Goal: Task Accomplishment & Management: Use online tool/utility

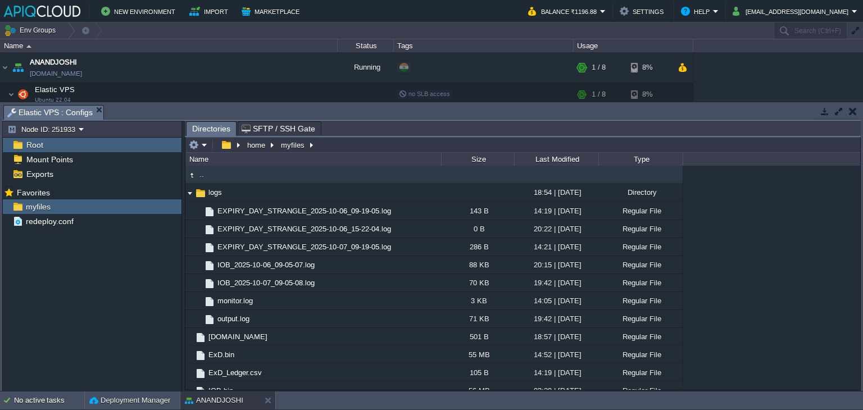
click at [852, 113] on button "button" at bounding box center [853, 111] width 8 height 10
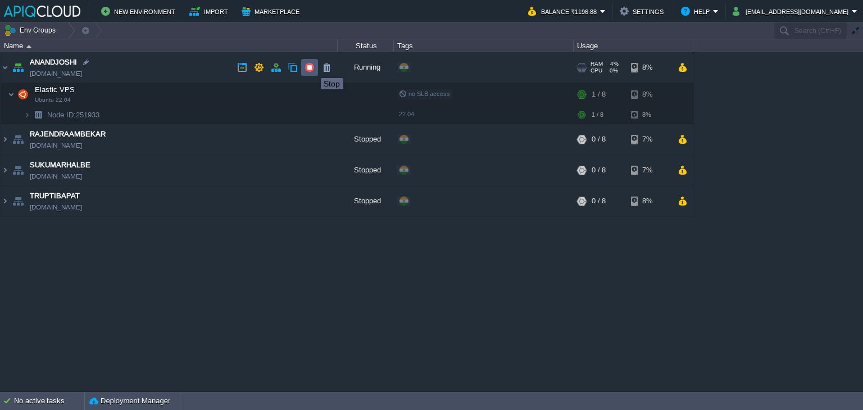
click at [313, 68] on button "button" at bounding box center [310, 67] width 10 height 10
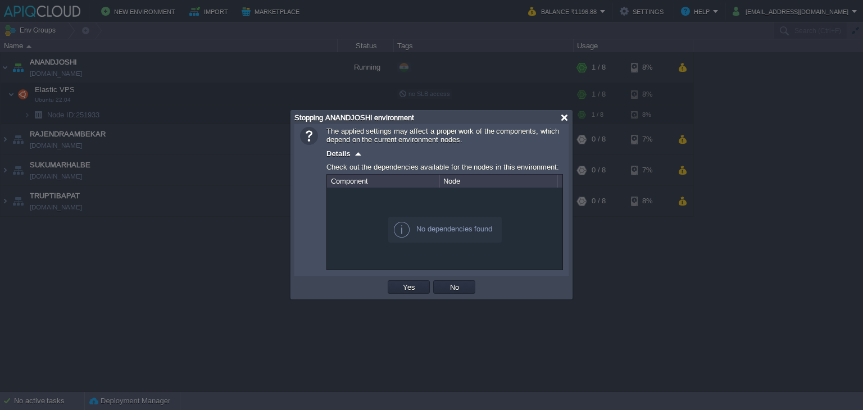
click at [564, 115] on div at bounding box center [564, 118] width 8 height 8
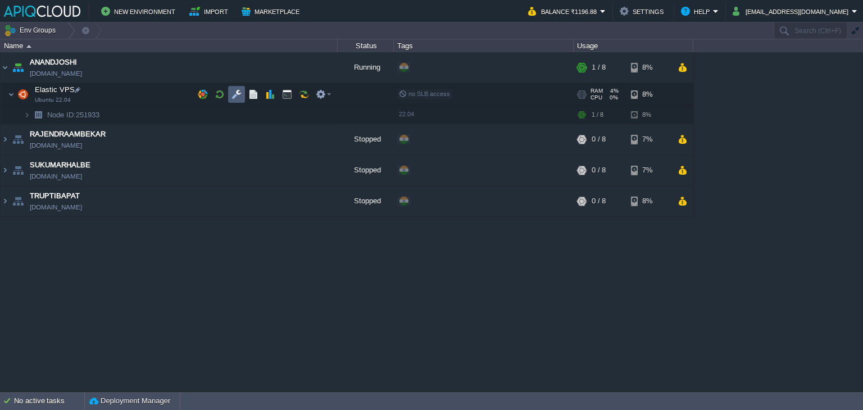
click at [232, 94] on button "button" at bounding box center [237, 94] width 10 height 10
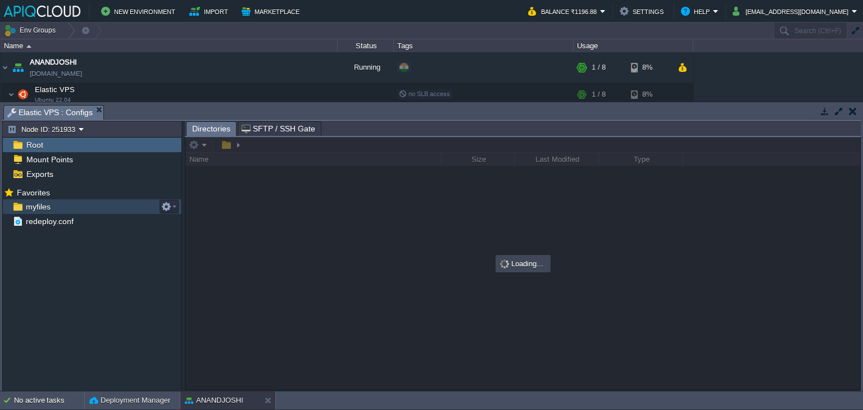
click at [34, 201] on div "myfiles" at bounding box center [92, 207] width 179 height 15
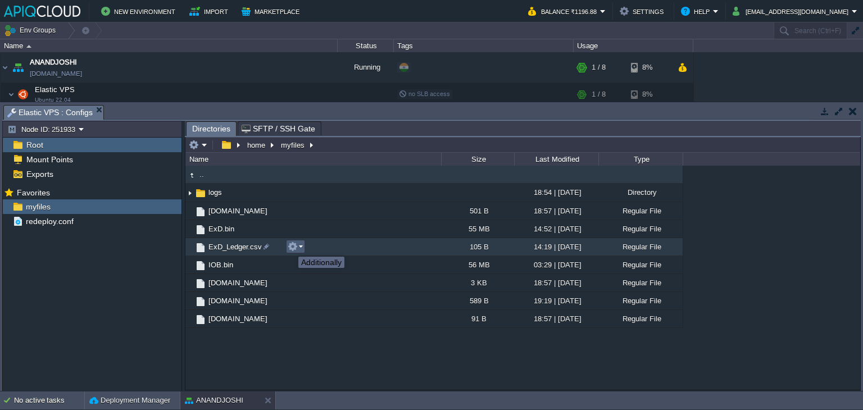
click at [296, 246] on button "button" at bounding box center [293, 247] width 10 height 10
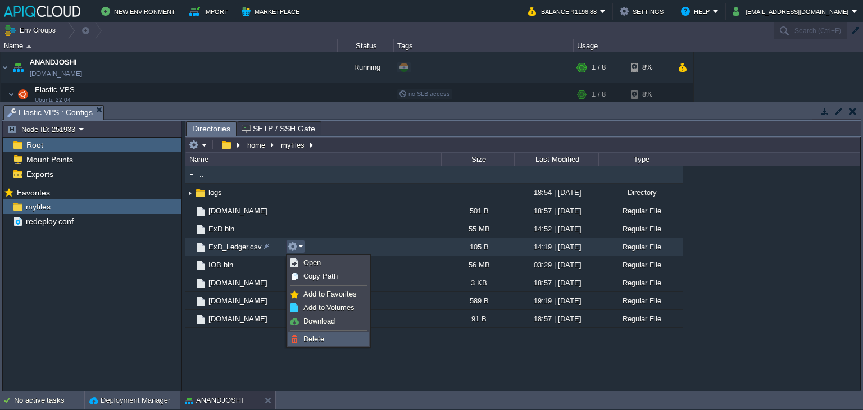
click at [318, 336] on span "Delete" at bounding box center [314, 339] width 21 height 8
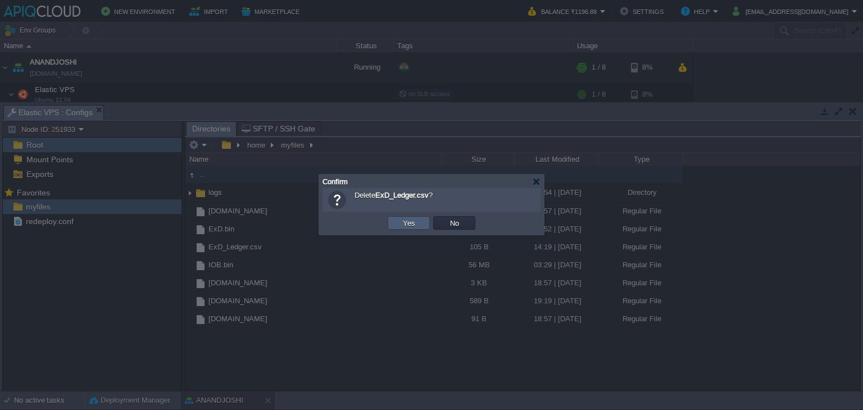
click at [408, 219] on button "Yes" at bounding box center [409, 223] width 19 height 10
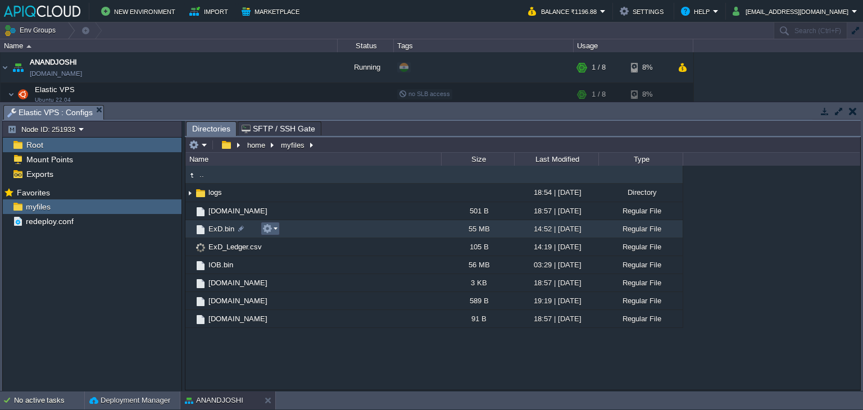
click at [273, 229] on em at bounding box center [269, 229] width 15 height 10
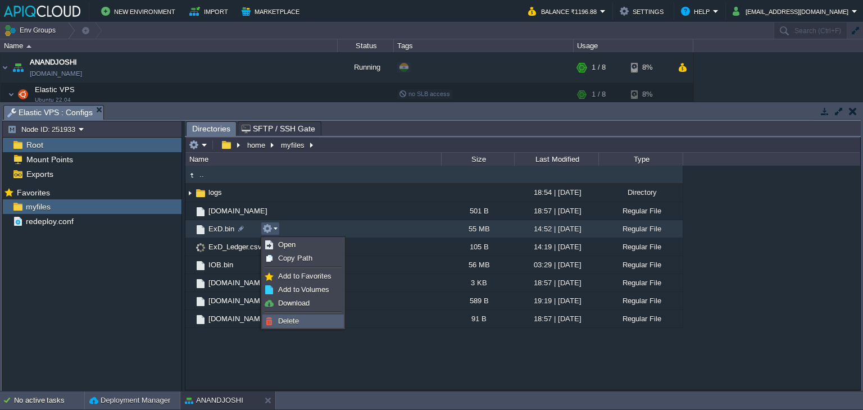
click at [293, 320] on span "Delete" at bounding box center [288, 321] width 21 height 8
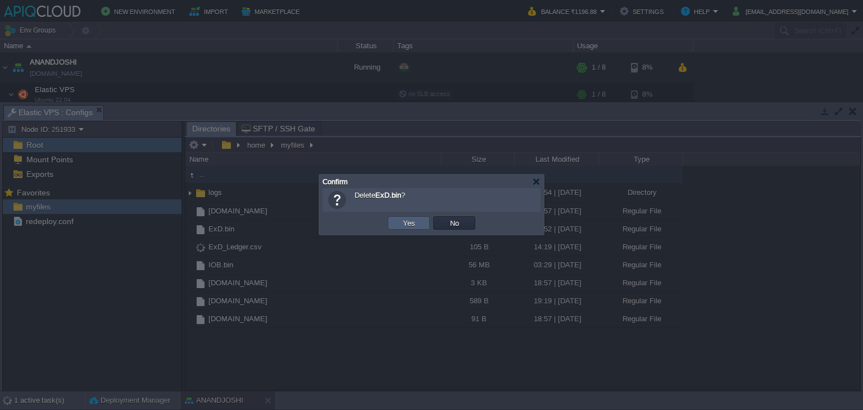
click at [401, 224] on button "Yes" at bounding box center [409, 223] width 19 height 10
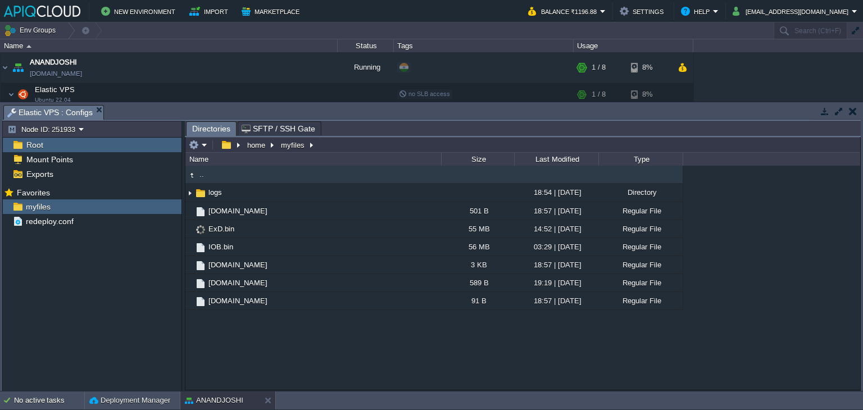
click at [850, 112] on button "button" at bounding box center [853, 111] width 8 height 10
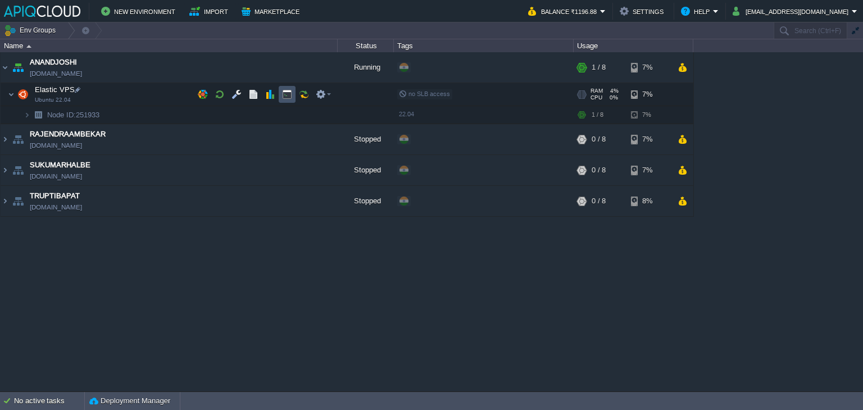
click at [287, 95] on button "button" at bounding box center [287, 94] width 10 height 10
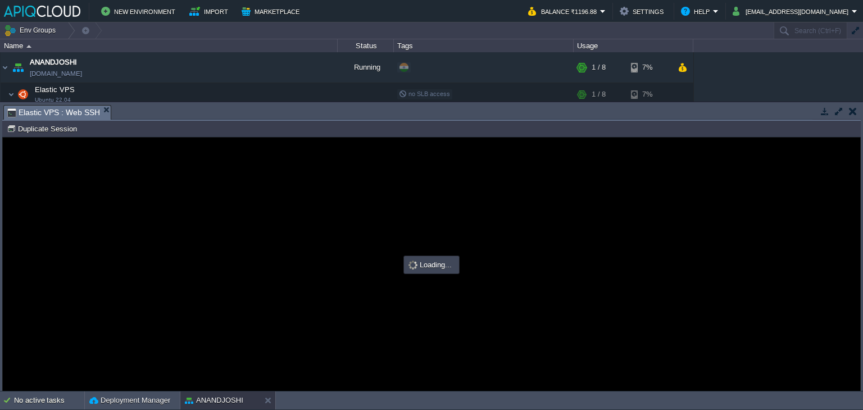
type input "#000000"
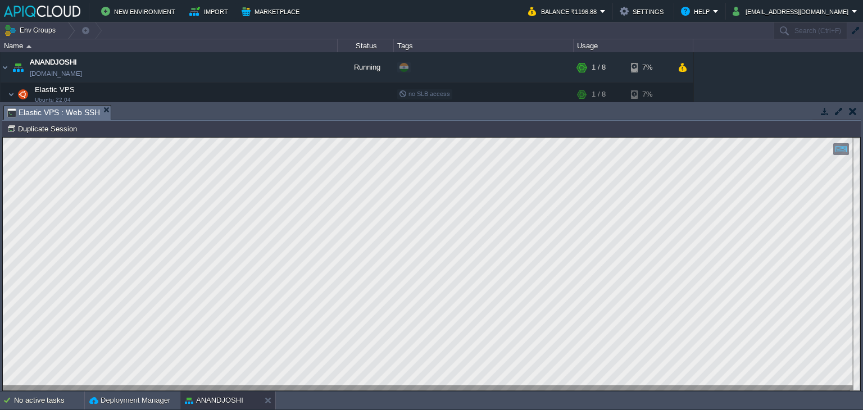
click at [850, 110] on button "button" at bounding box center [853, 111] width 8 height 10
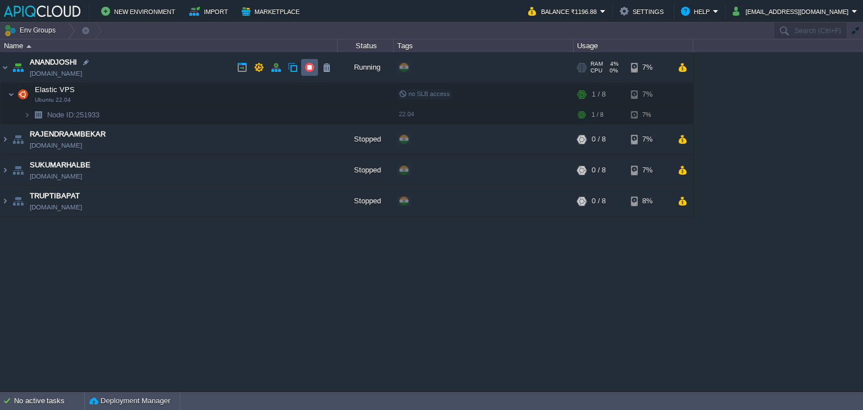
click at [306, 68] on button "button" at bounding box center [310, 67] width 10 height 10
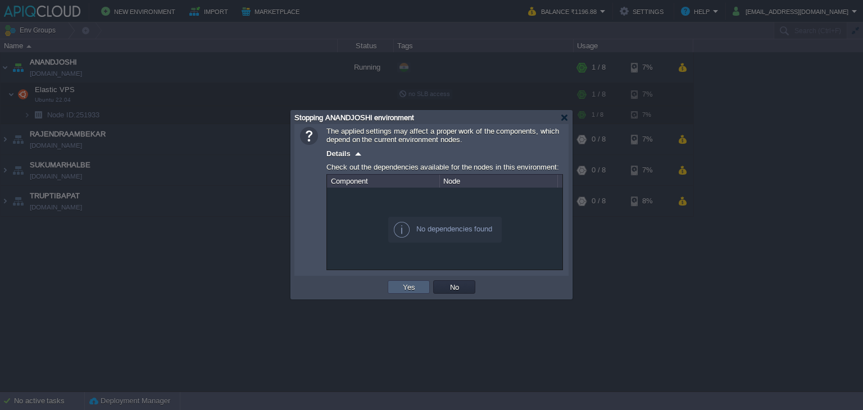
click at [405, 289] on button "Yes" at bounding box center [409, 287] width 19 height 10
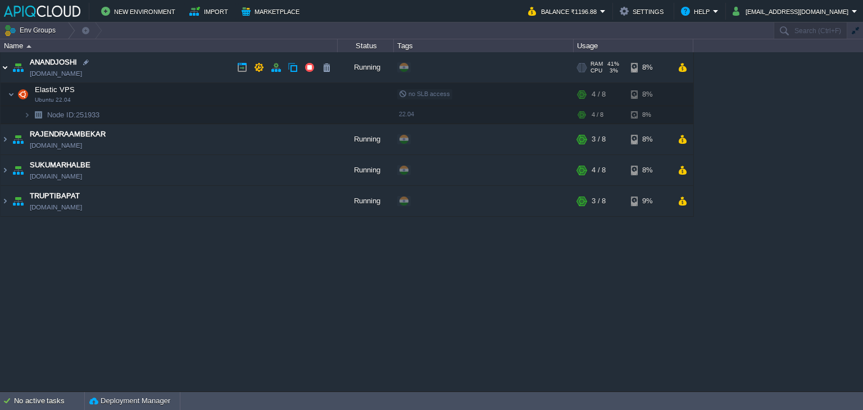
click at [4, 66] on img at bounding box center [5, 67] width 9 height 30
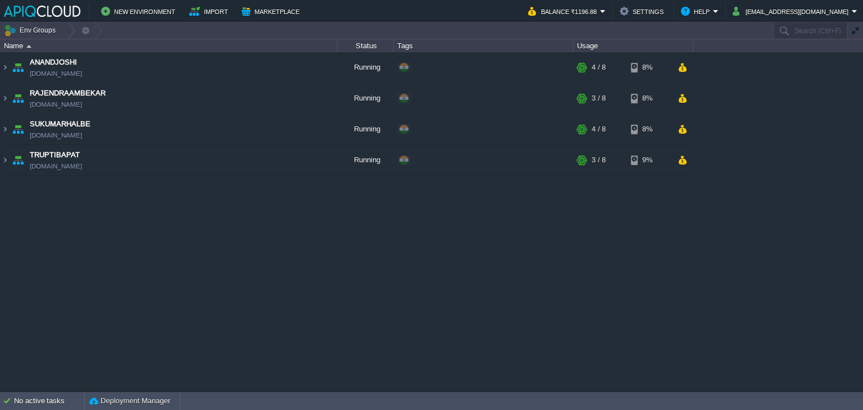
click at [288, 276] on div "ANANDJOSHI [DOMAIN_NAME] Running + Add to Env Group RAM 41% CPU 1% 4 / 8 8% Ela…" at bounding box center [431, 221] width 863 height 339
click at [135, 10] on button "New Environment" at bounding box center [140, 10] width 78 height 13
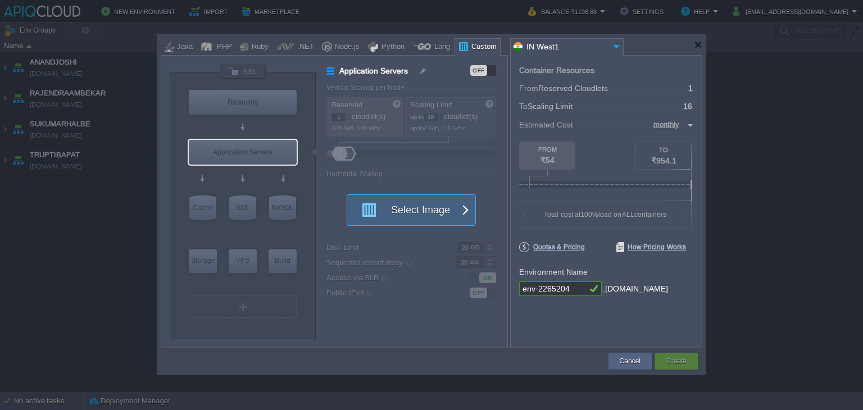
click at [420, 209] on button "Select Image" at bounding box center [405, 210] width 101 height 30
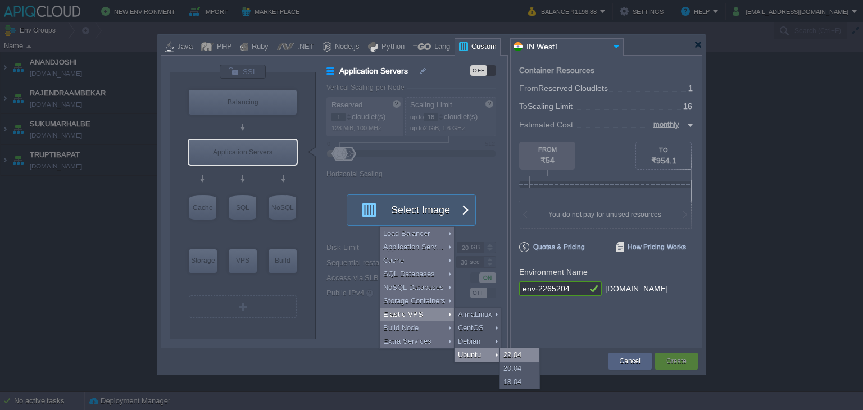
click at [531, 357] on div "22.04" at bounding box center [519, 354] width 39 height 13
type input "Elastic VPS"
type input "4"
type input "Ubuntu 22.04"
type input "22.04"
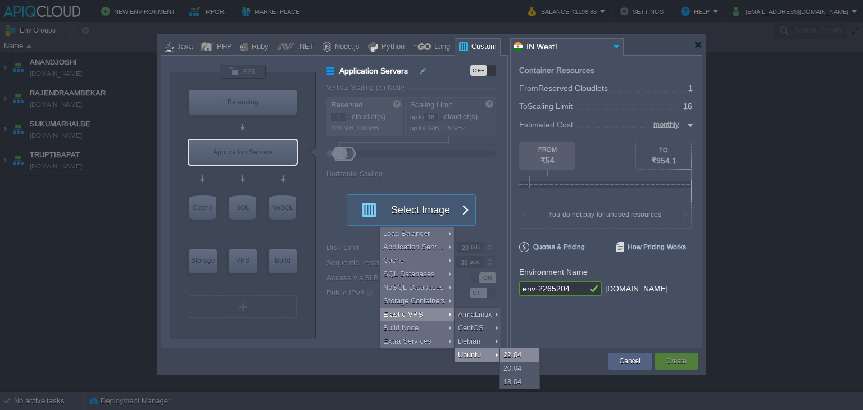
type input "Stateful"
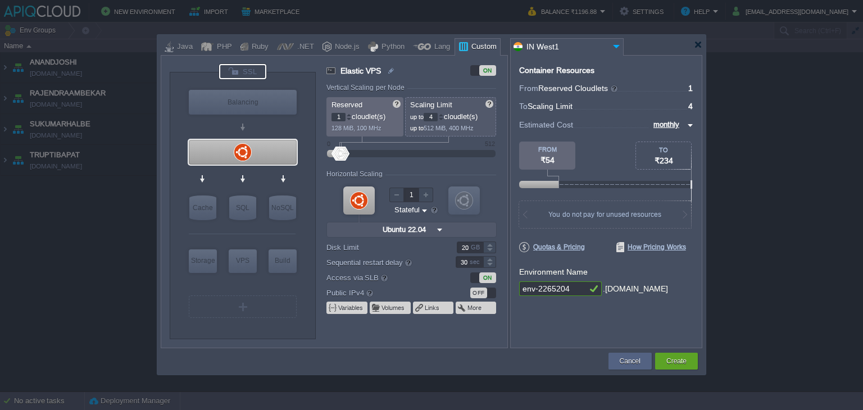
click at [245, 71] on div at bounding box center [242, 71] width 47 height 15
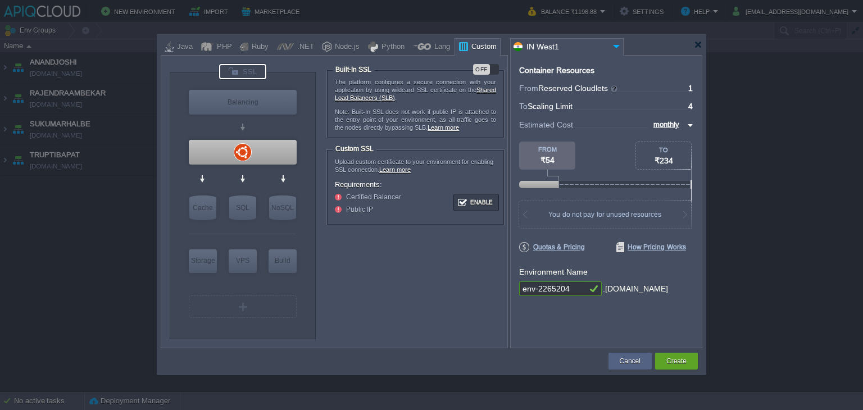
click at [481, 69] on div "OFF" at bounding box center [481, 69] width 17 height 11
type input "Ubuntu 22.04"
click at [236, 141] on div at bounding box center [243, 152] width 108 height 25
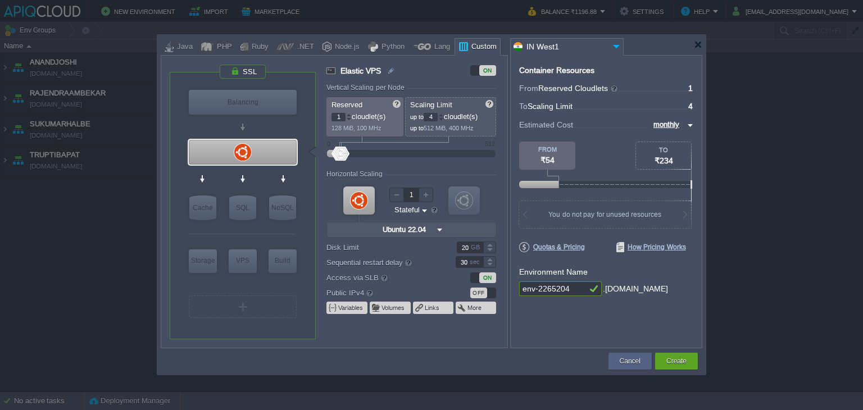
click at [481, 295] on div "OFF" at bounding box center [478, 293] width 17 height 11
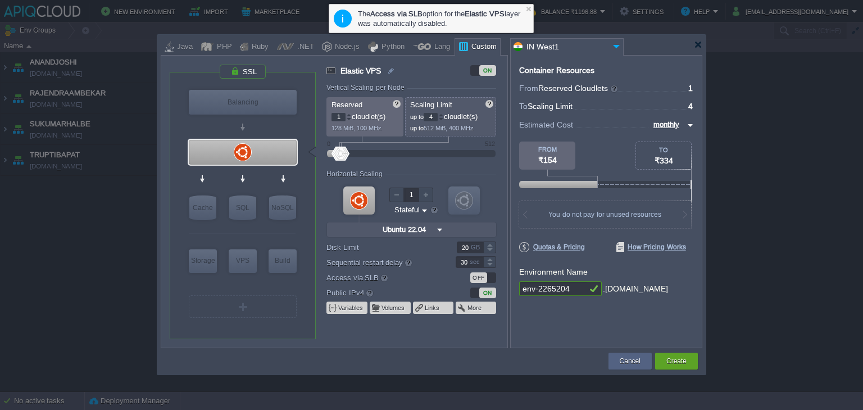
drag, startPoint x: 574, startPoint y: 288, endPoint x: 501, endPoint y: 288, distance: 72.5
click at [501, 288] on div "VM Balancing VM VPS VM Cache VM SQL VM NoSQL VM Storage VM VPS VM Build VM Ubun…" at bounding box center [432, 201] width 542 height 293
type input "CHINMAYJOSHI"
click at [349, 114] on div at bounding box center [349, 115] width 6 height 4
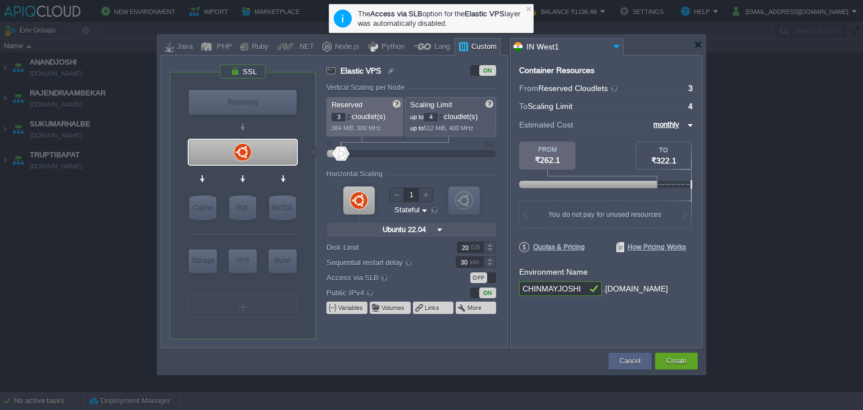
type input "4"
click at [349, 114] on div at bounding box center [349, 115] width 6 height 4
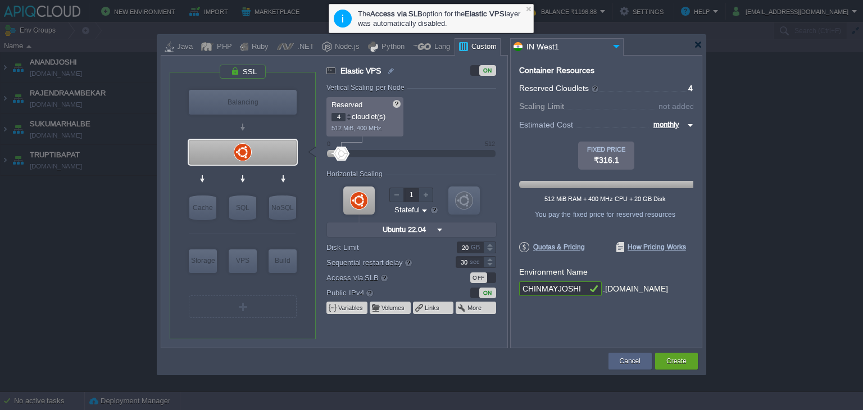
click at [339, 153] on div at bounding box center [341, 154] width 16 height 14
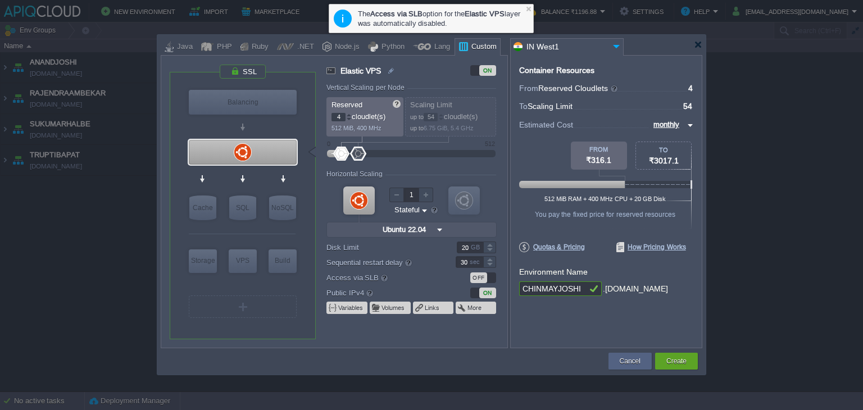
drag, startPoint x: 341, startPoint y: 153, endPoint x: 359, endPoint y: 157, distance: 18.4
click at [359, 157] on div at bounding box center [358, 154] width 16 height 14
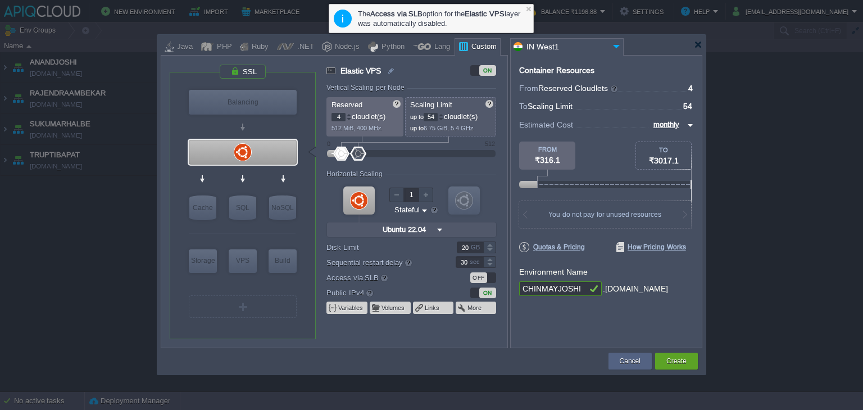
drag, startPoint x: 436, startPoint y: 116, endPoint x: 417, endPoint y: 116, distance: 19.1
click at [417, 116] on p "up to 54 cloudlet(s)" at bounding box center [451, 116] width 82 height 12
type input "8"
click at [569, 324] on div "Container Resources From Reserved Cloudlets ... = 4 not added To Scaling Limit …" at bounding box center [606, 201] width 192 height 293
type input "NGINX 1.28.0"
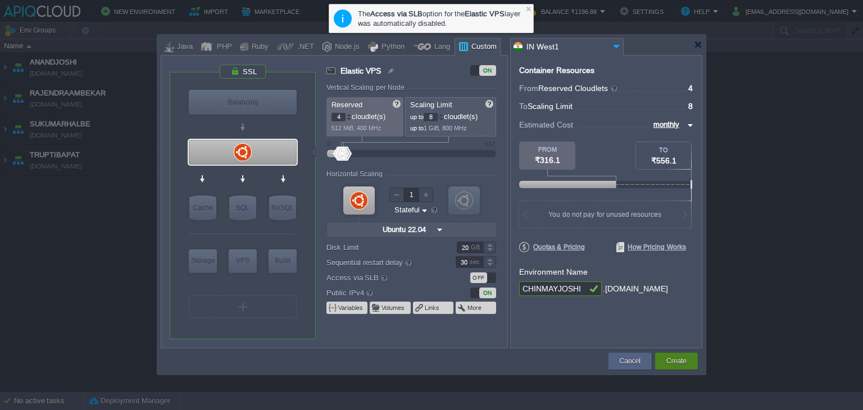
click at [676, 364] on button "Create" at bounding box center [677, 361] width 20 height 11
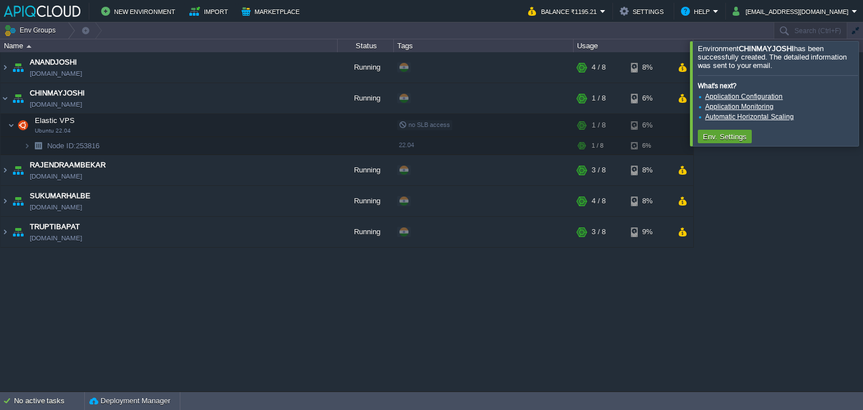
click at [836, 227] on div "ANANDJOSHI [DOMAIN_NAME] Running + Add to Env Group RAM 42% CPU 1% 4 / 8 8% Ela…" at bounding box center [431, 221] width 863 height 339
click at [863, 95] on div at bounding box center [877, 93] width 0 height 105
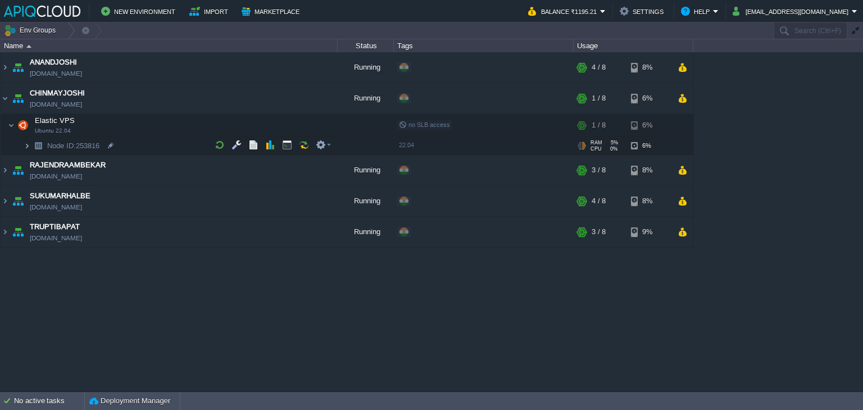
click at [24, 142] on img at bounding box center [27, 145] width 7 height 17
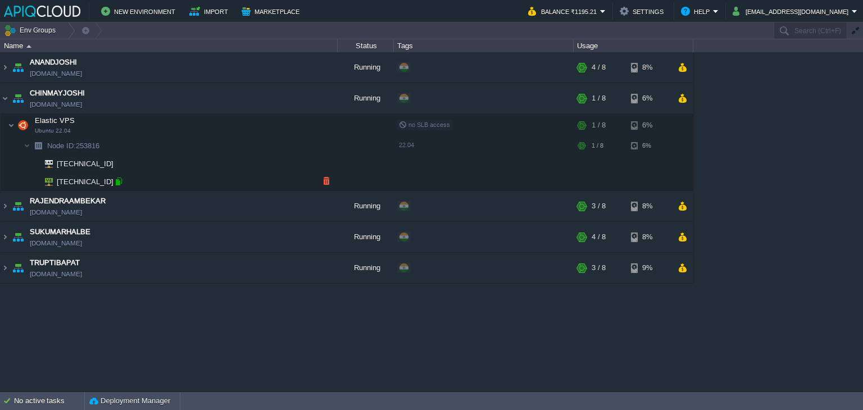
click at [116, 182] on div at bounding box center [119, 181] width 10 height 10
click at [286, 129] on button "button" at bounding box center [287, 125] width 10 height 10
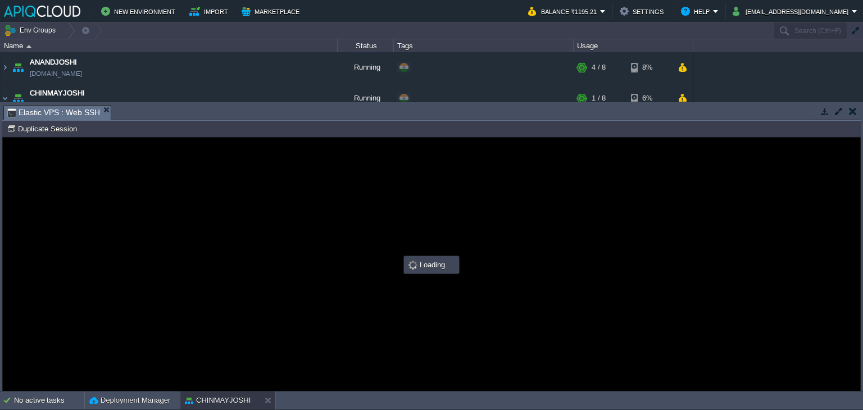
type input "#000000"
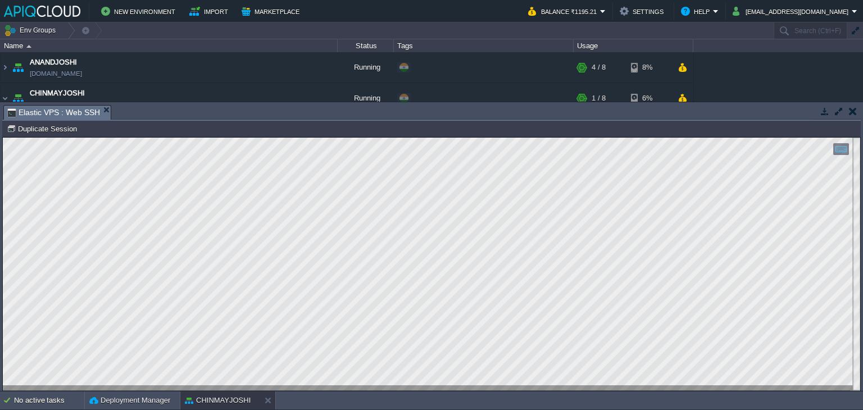
click at [851, 111] on button "button" at bounding box center [853, 111] width 8 height 10
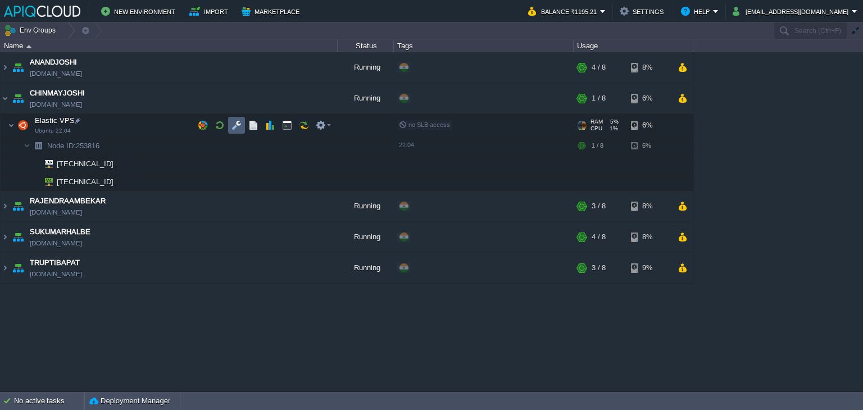
click at [235, 125] on button "button" at bounding box center [237, 125] width 10 height 10
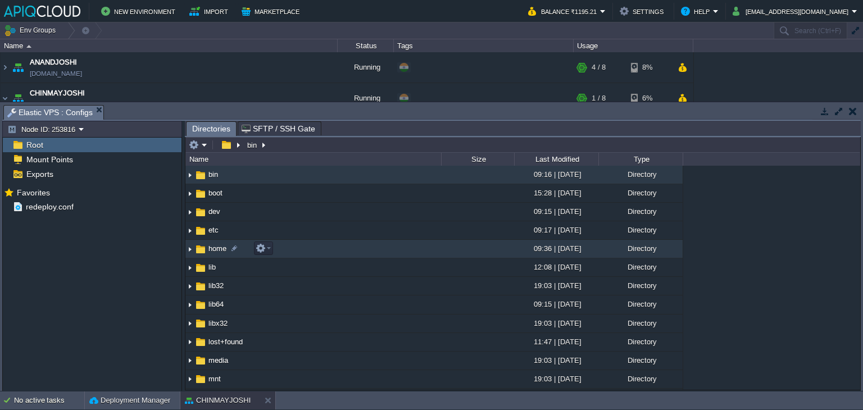
click at [191, 249] on img at bounding box center [189, 249] width 9 height 17
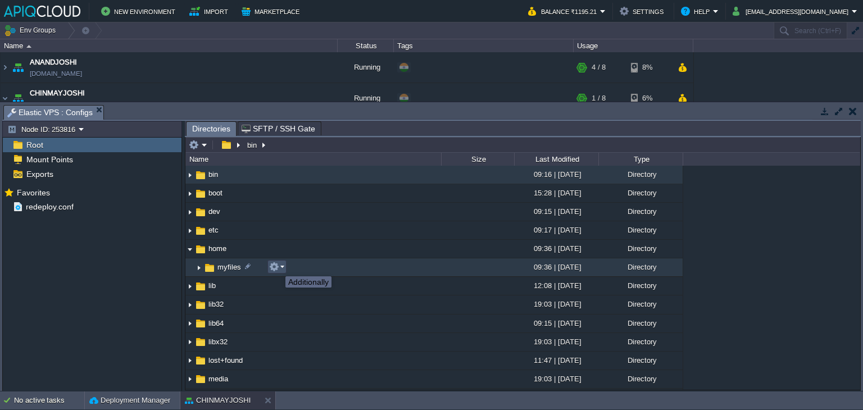
click at [277, 266] on button "button" at bounding box center [274, 267] width 10 height 10
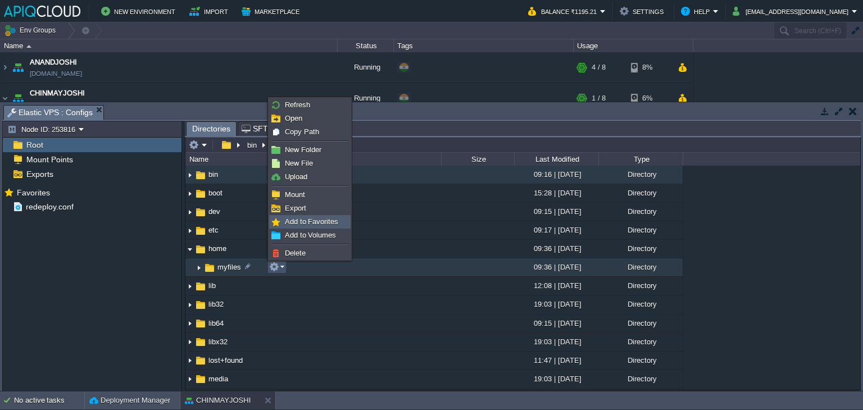
click at [307, 220] on span "Add to Favorites" at bounding box center [311, 222] width 53 height 8
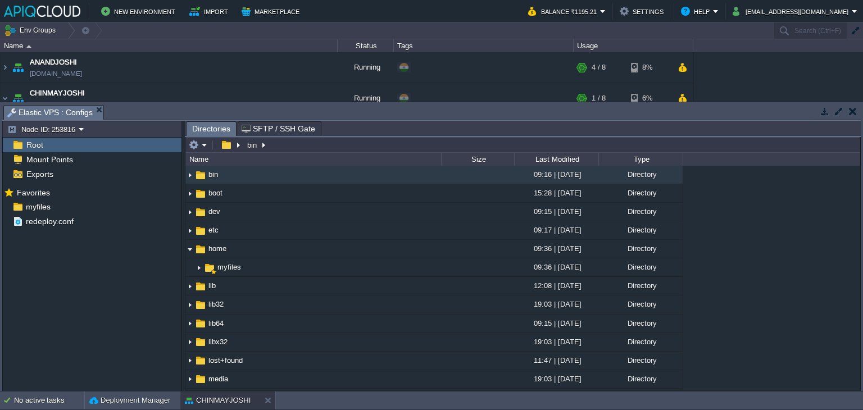
click at [45, 305] on div "Mark the most frequently used files and directories as Favorites to easily acce…" at bounding box center [92, 289] width 179 height 209
click at [38, 206] on span "myfiles" at bounding box center [38, 207] width 29 height 10
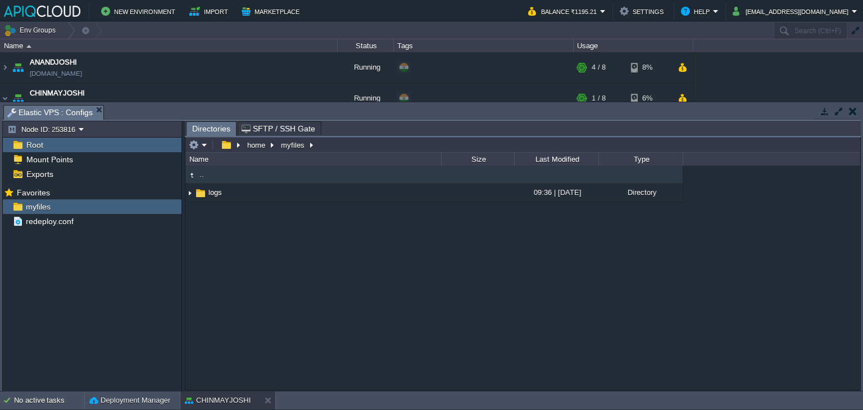
click at [857, 110] on button "button" at bounding box center [853, 111] width 8 height 10
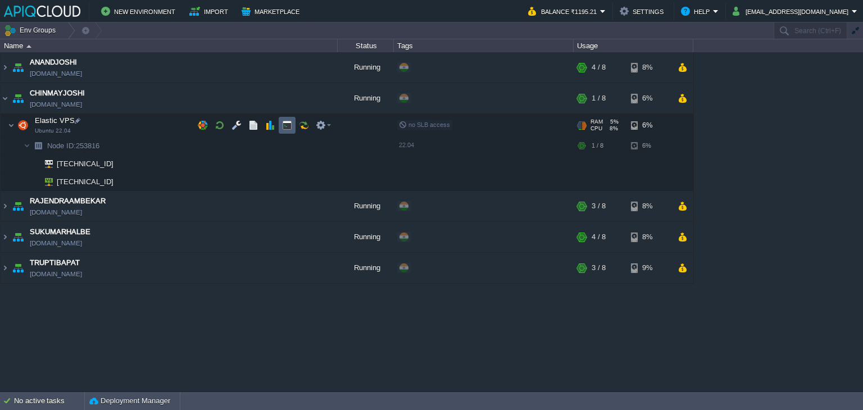
click at [292, 124] on td at bounding box center [287, 125] width 17 height 17
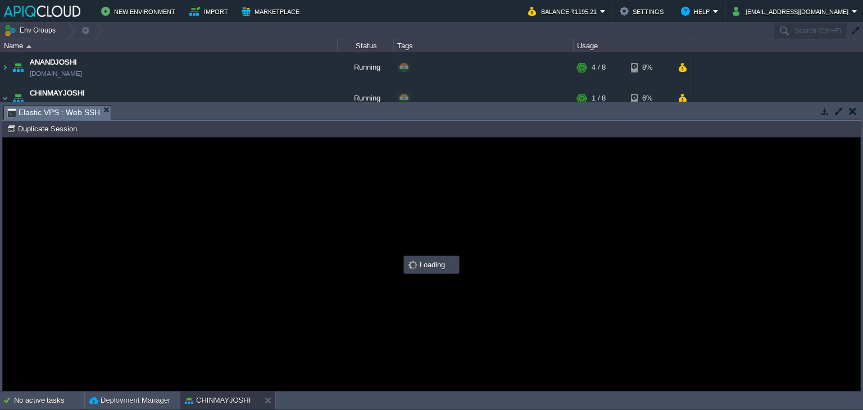
type input "#000000"
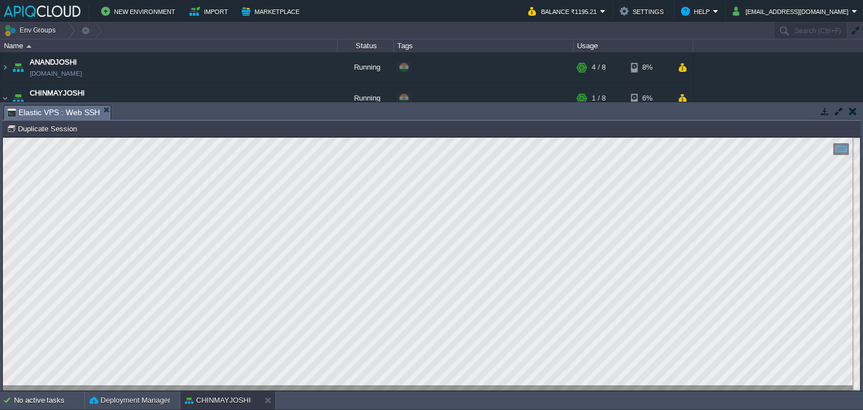
click at [851, 111] on button "button" at bounding box center [853, 111] width 8 height 10
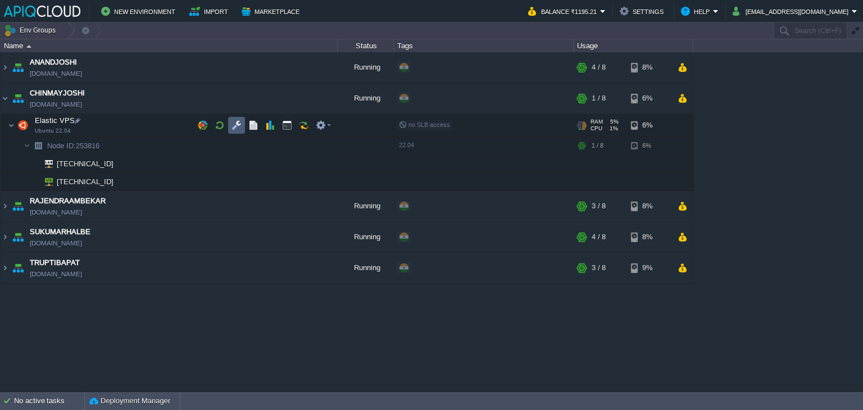
click at [236, 126] on button "button" at bounding box center [237, 125] width 10 height 10
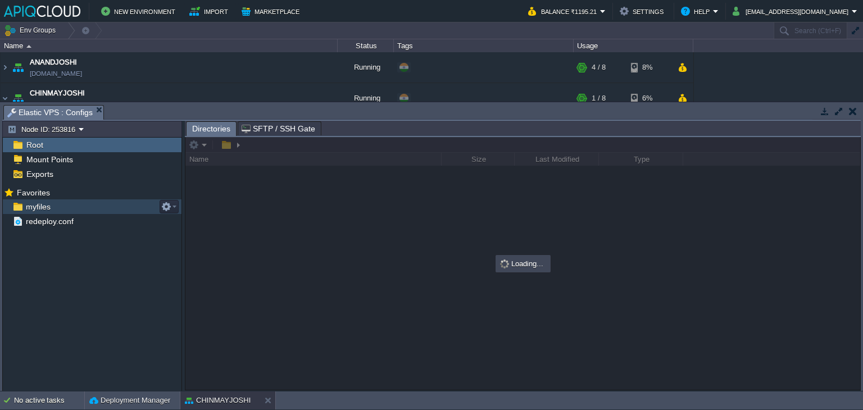
click at [38, 206] on span "myfiles" at bounding box center [38, 207] width 29 height 10
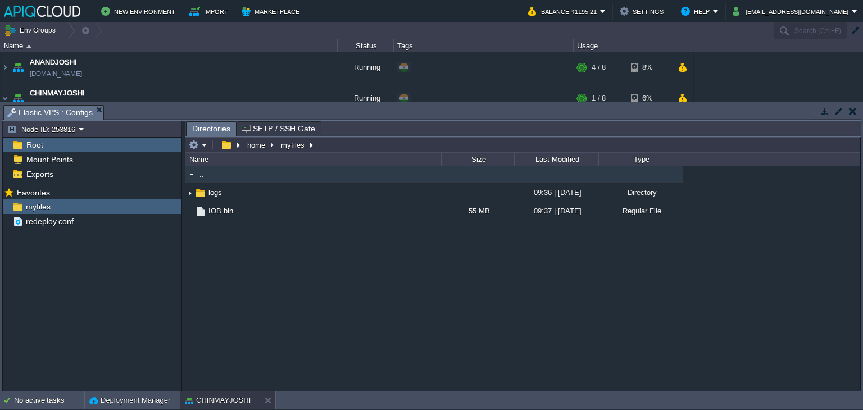
click at [848, 111] on td at bounding box center [853, 111] width 14 height 13
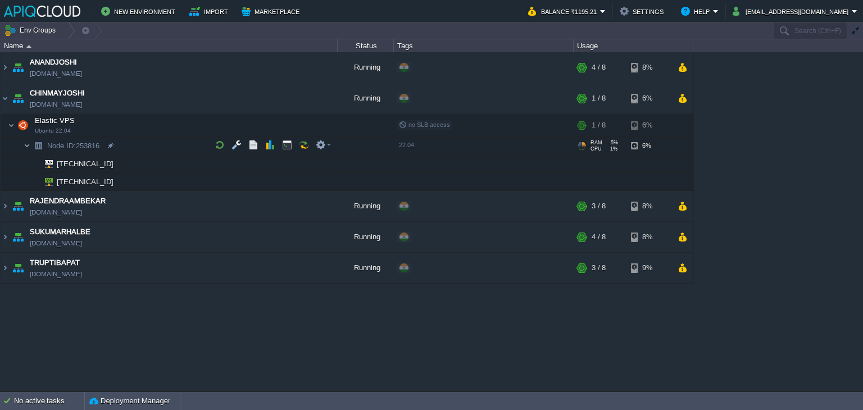
click at [26, 146] on img at bounding box center [27, 145] width 7 height 17
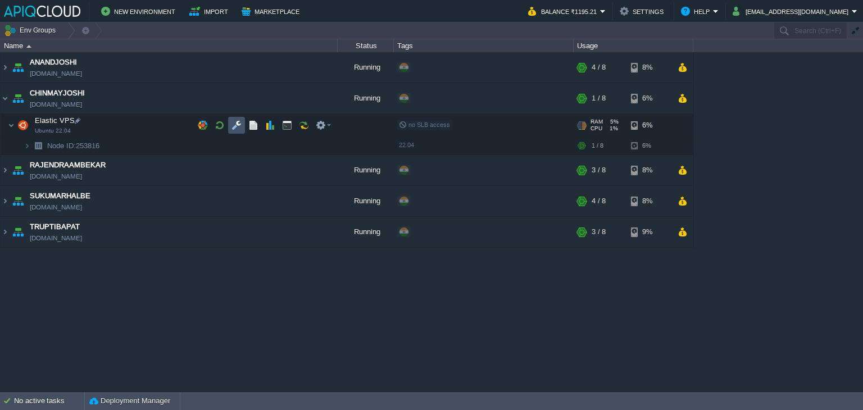
click at [234, 121] on button "button" at bounding box center [237, 125] width 10 height 10
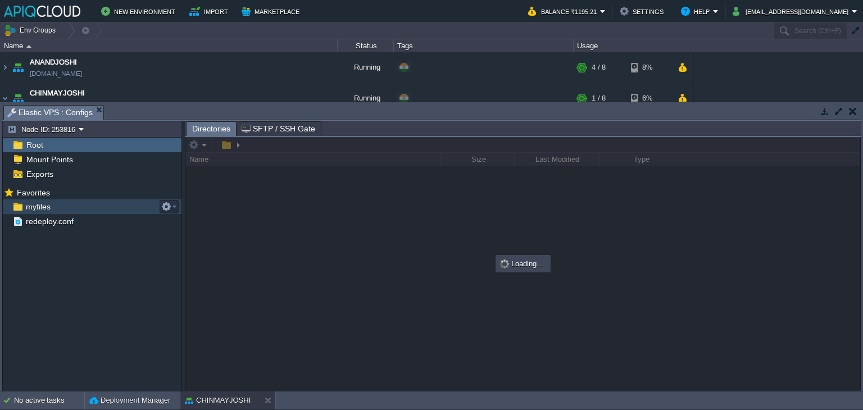
click at [33, 211] on span "myfiles" at bounding box center [38, 207] width 29 height 10
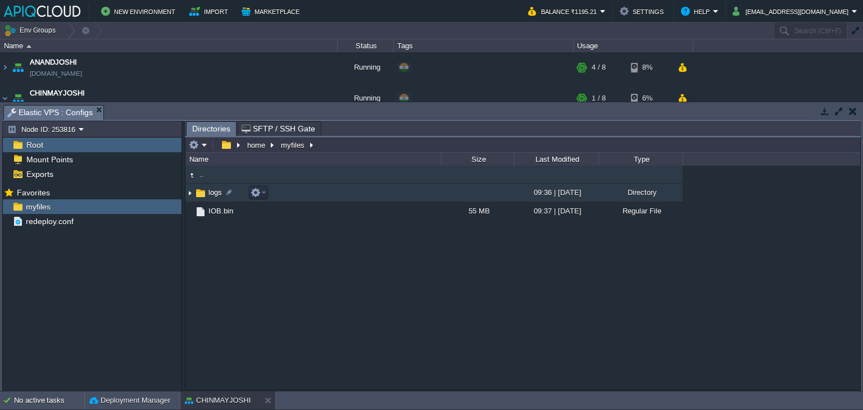
click at [189, 196] on img at bounding box center [189, 192] width 9 height 17
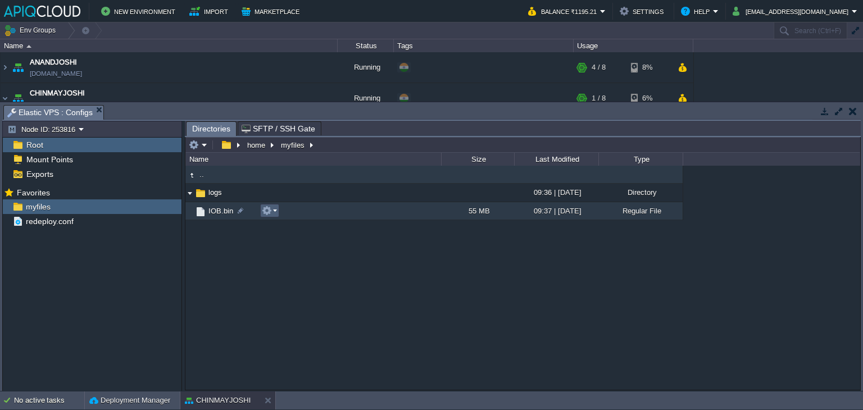
click at [269, 210] on button "button" at bounding box center [267, 211] width 10 height 10
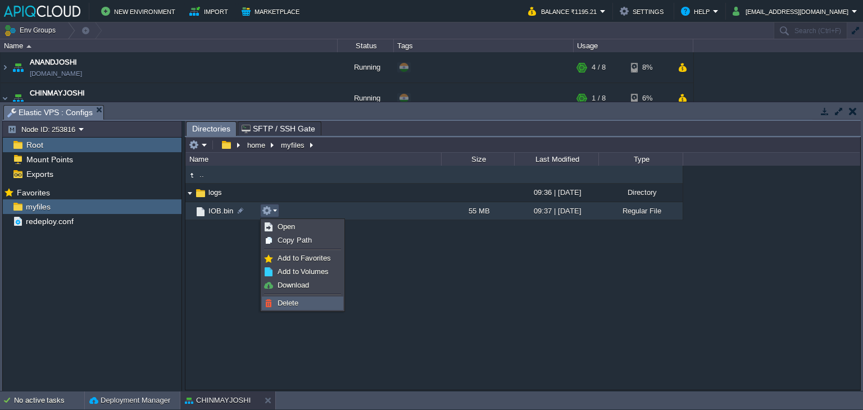
click at [301, 297] on li "Delete" at bounding box center [302, 303] width 81 height 13
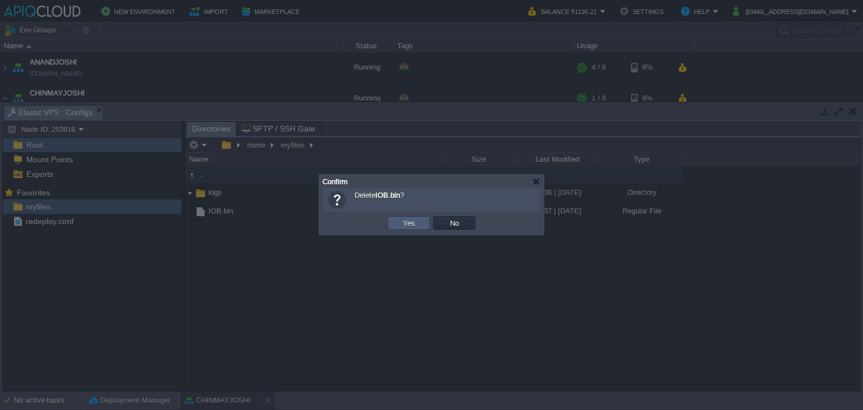
click at [409, 229] on td "Yes" at bounding box center [409, 222] width 42 height 13
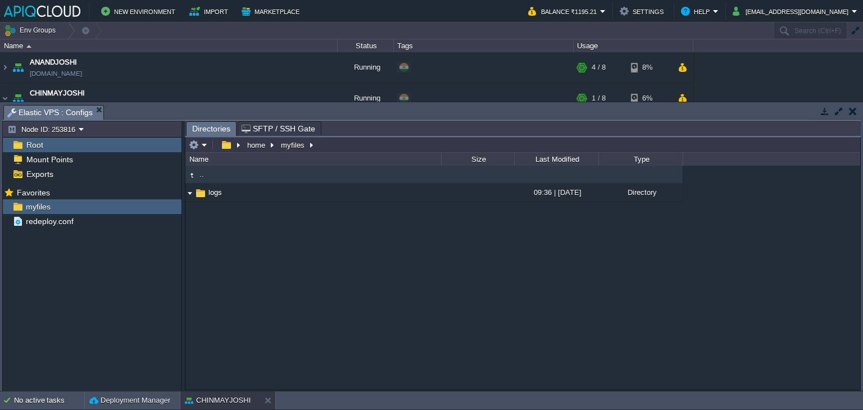
click at [858, 108] on td at bounding box center [853, 111] width 14 height 13
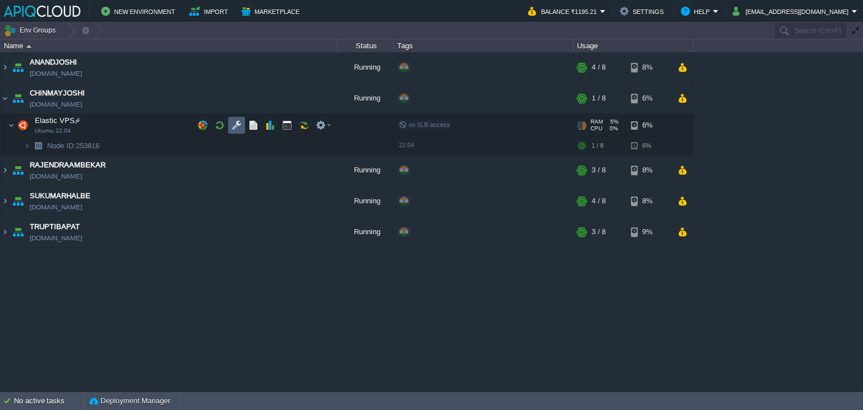
click at [237, 118] on td at bounding box center [236, 125] width 17 height 17
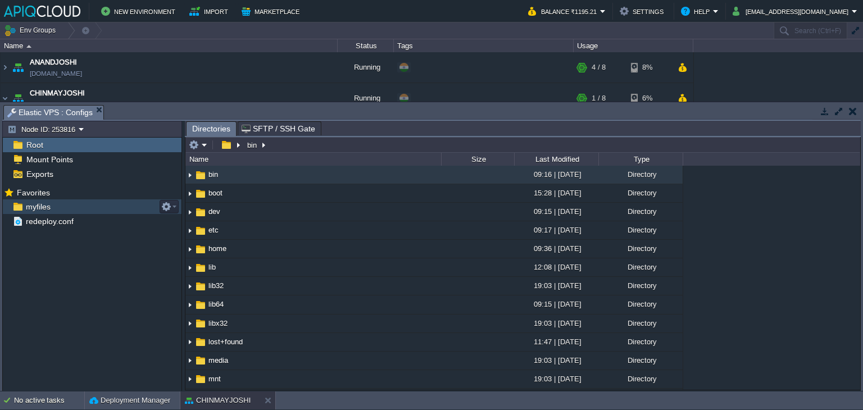
click at [35, 205] on span "myfiles" at bounding box center [38, 207] width 29 height 10
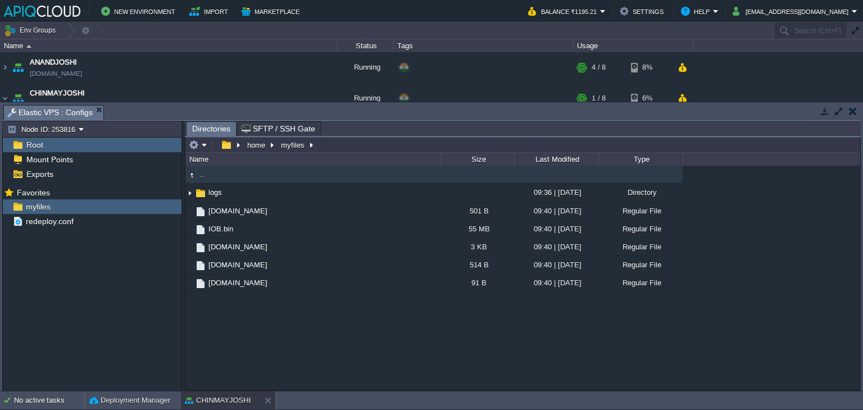
click at [852, 111] on button "button" at bounding box center [853, 111] width 8 height 10
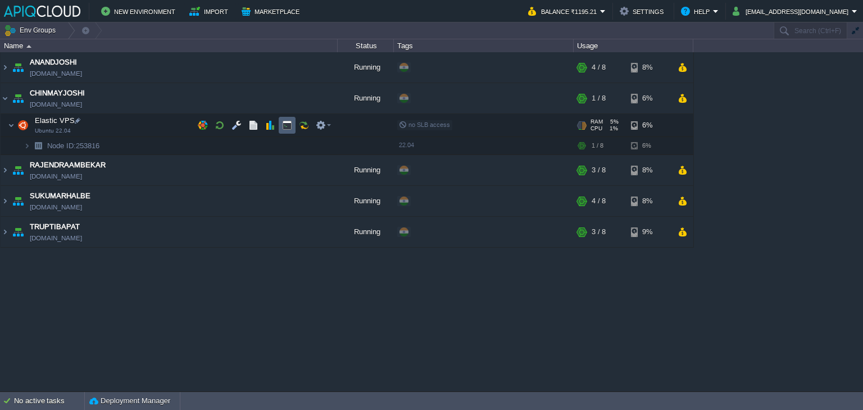
click at [284, 123] on button "button" at bounding box center [287, 125] width 10 height 10
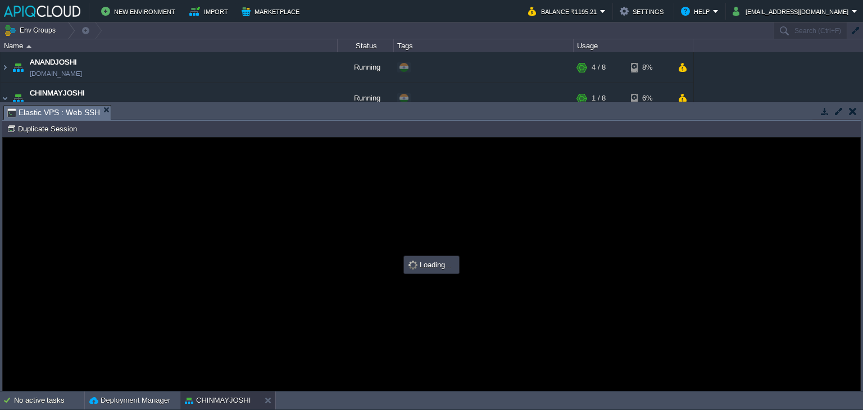
type input "#000000"
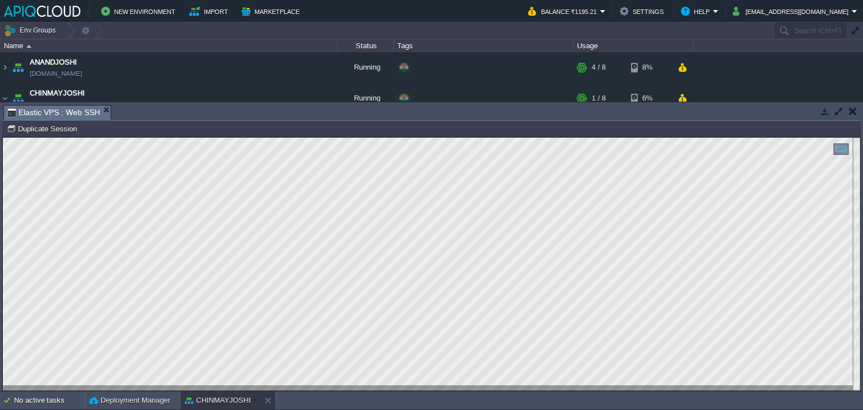
click at [849, 113] on button "button" at bounding box center [853, 111] width 8 height 10
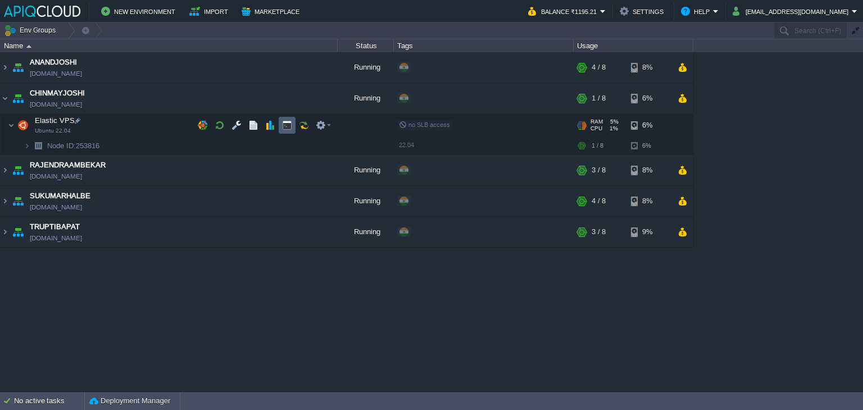
click at [284, 122] on button "button" at bounding box center [287, 125] width 10 height 10
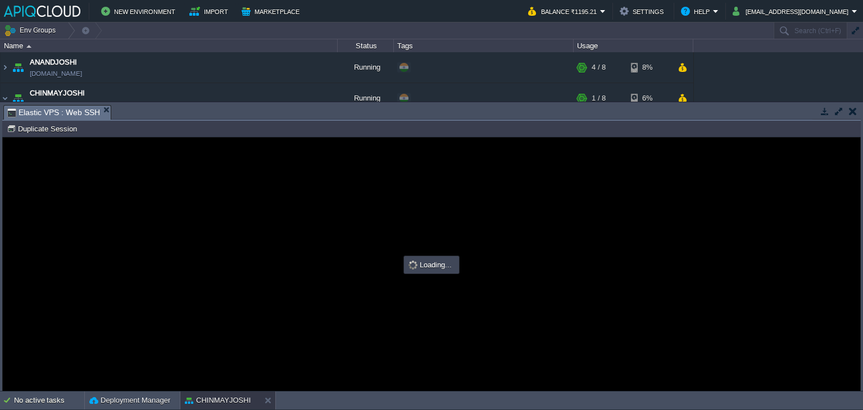
type input "#000000"
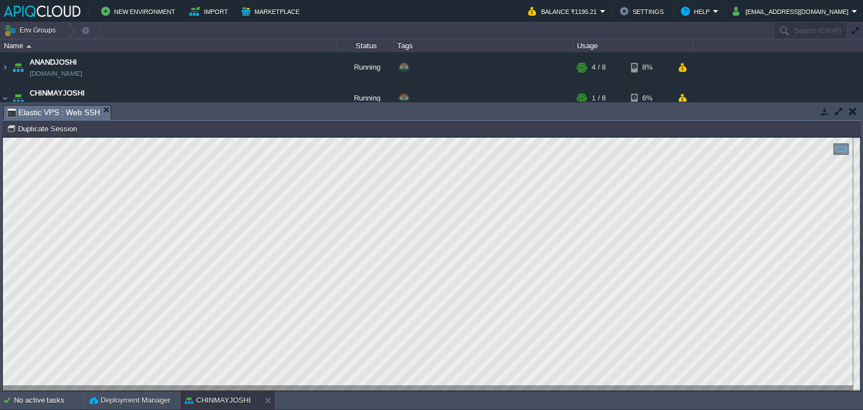
click at [855, 108] on button "button" at bounding box center [853, 111] width 8 height 10
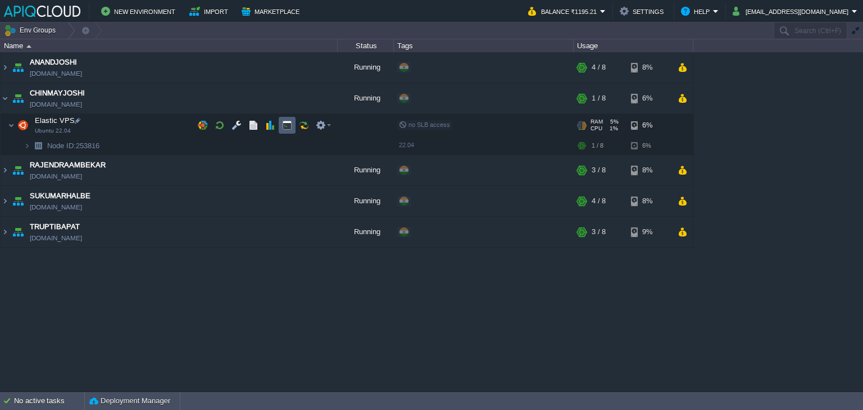
click at [286, 125] on button "button" at bounding box center [287, 125] width 10 height 10
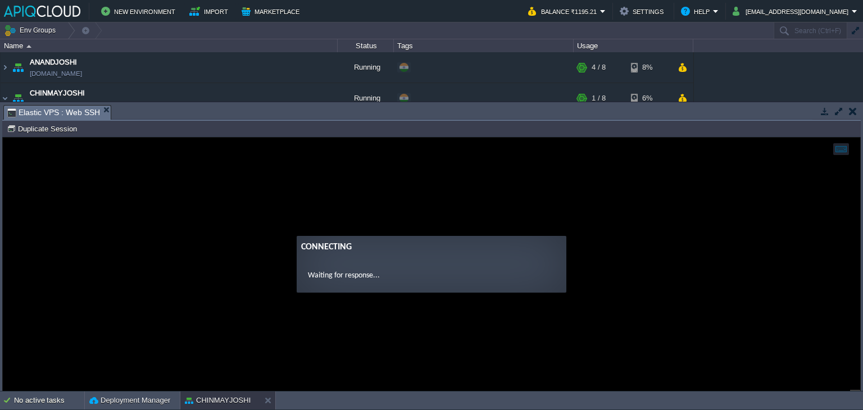
type input "#000000"
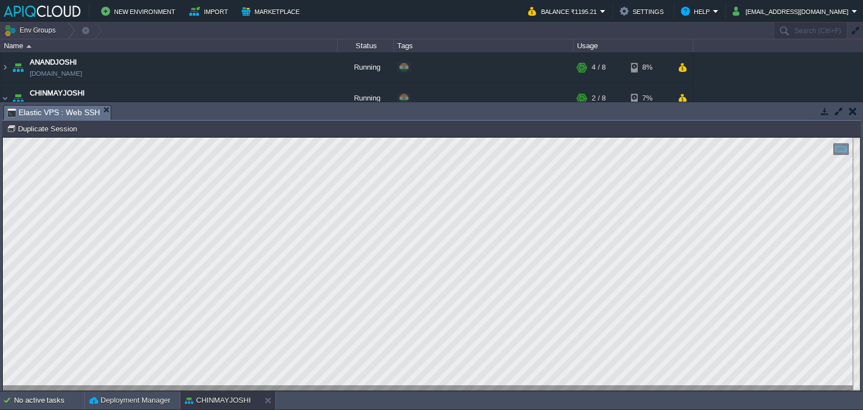
click at [3, 138] on html "Copy: Ctrl + Shift + C Paste: Ctrl + V Settings: Ctrl + Shift + Alt 0" at bounding box center [432, 138] width 858 height 0
type textarea "File "IOB.py", line 3, in <module> ModuleNotFoundError: No module named 'fyers_…"
click at [857, 112] on td at bounding box center [853, 111] width 14 height 13
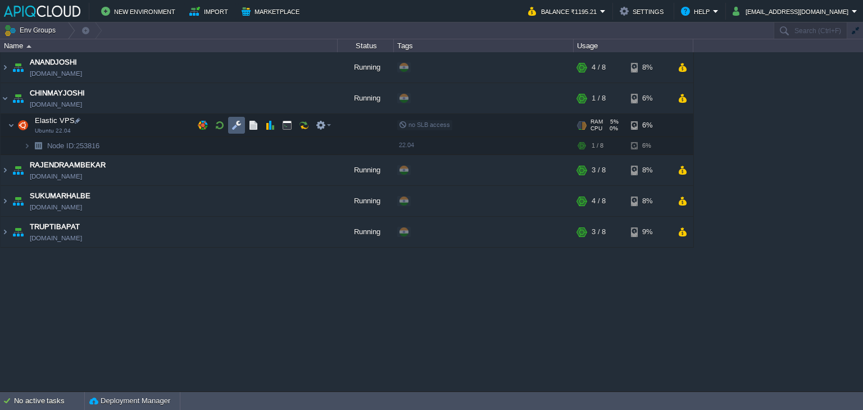
click at [236, 129] on button "button" at bounding box center [237, 125] width 10 height 10
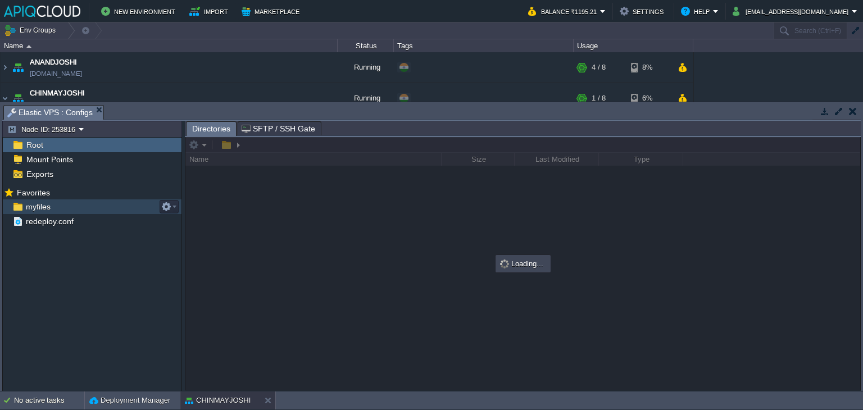
drag, startPoint x: 34, startPoint y: 205, endPoint x: 53, endPoint y: 207, distance: 18.6
click at [34, 205] on span "myfiles" at bounding box center [38, 207] width 29 height 10
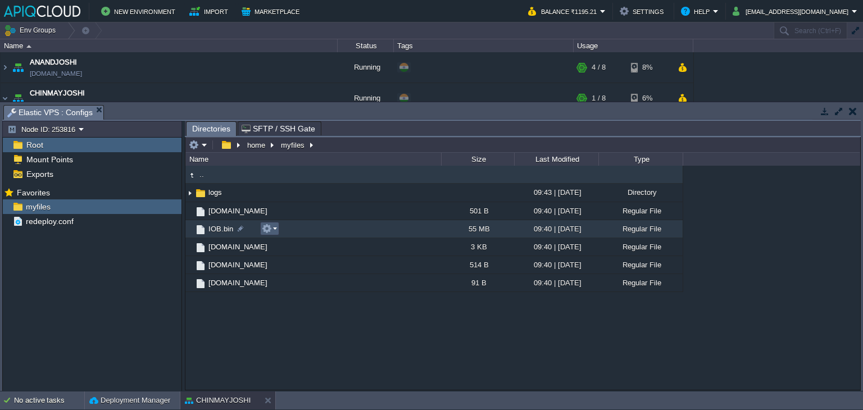
click at [274, 230] on em at bounding box center [269, 229] width 15 height 10
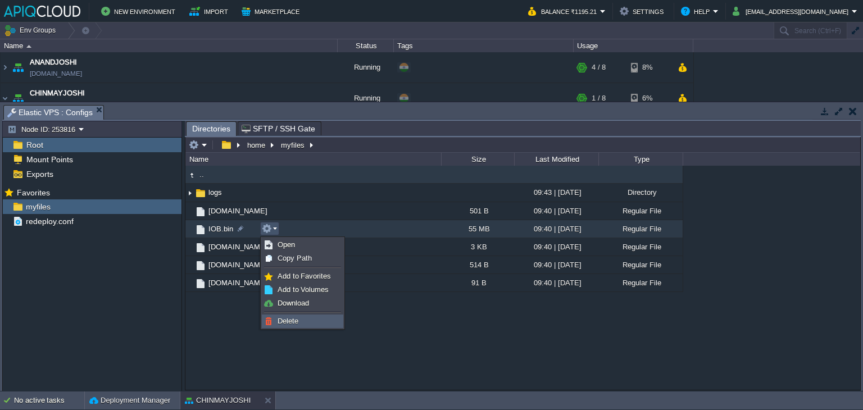
click at [291, 321] on span "Delete" at bounding box center [288, 321] width 21 height 8
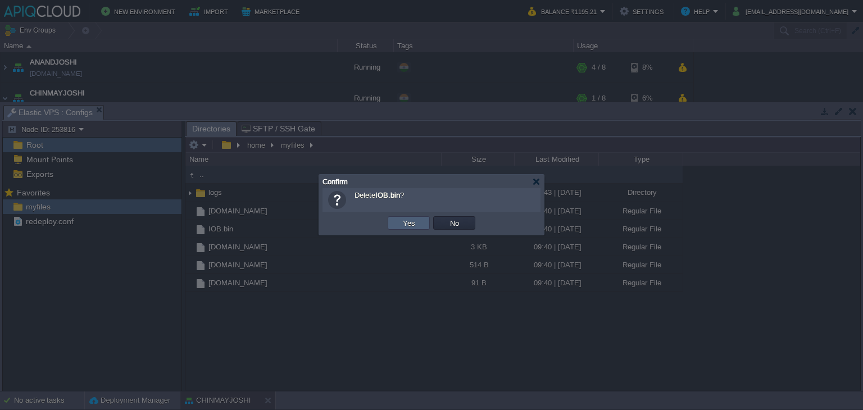
click at [405, 223] on button "Yes" at bounding box center [409, 223] width 19 height 10
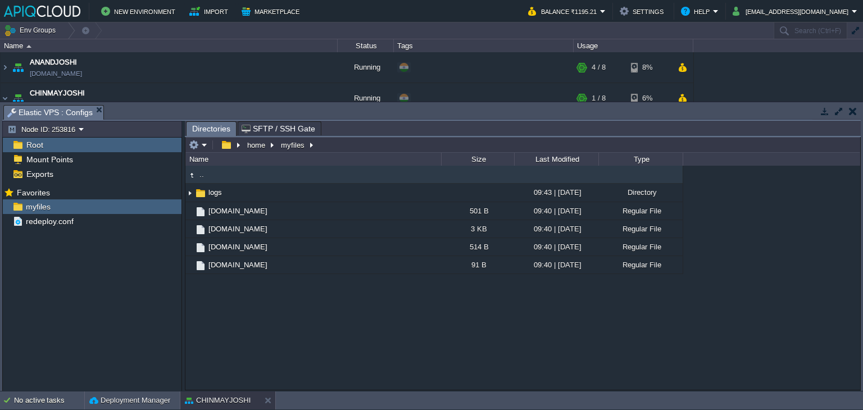
click at [850, 111] on button "button" at bounding box center [853, 111] width 8 height 10
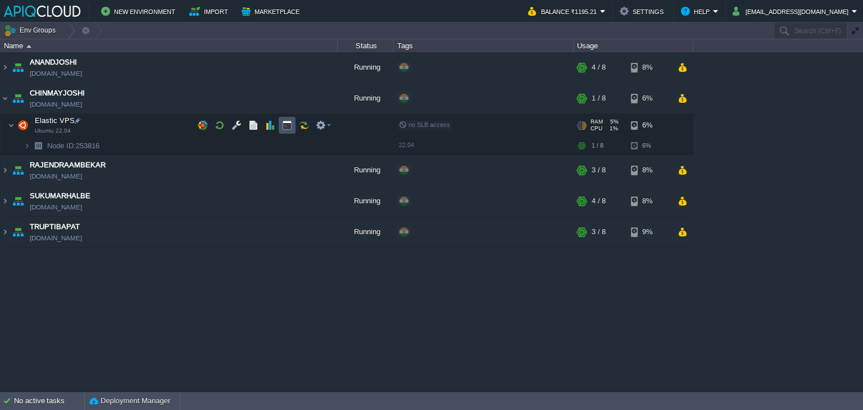
click at [286, 124] on button "button" at bounding box center [287, 125] width 10 height 10
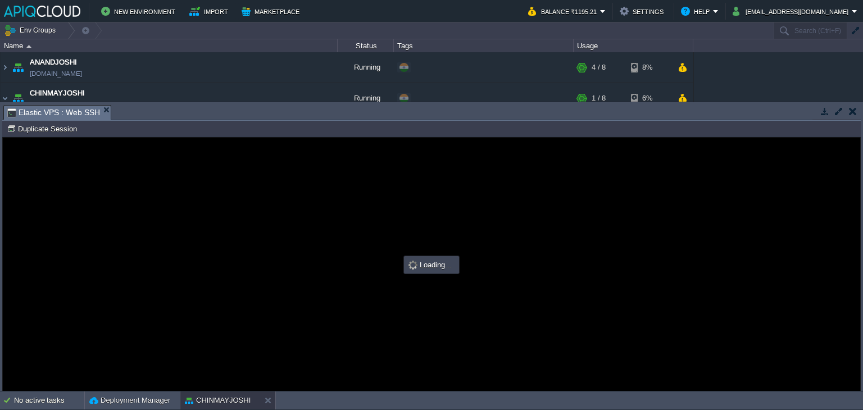
scroll to position [0, 0]
type input "#000000"
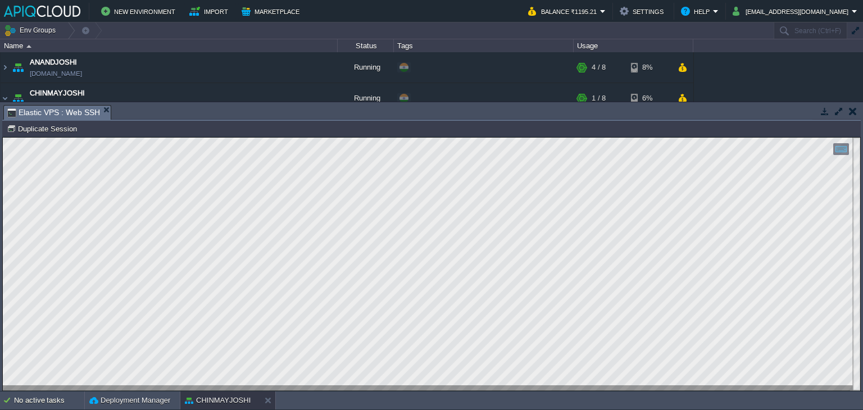
click at [851, 108] on button "button" at bounding box center [853, 111] width 8 height 10
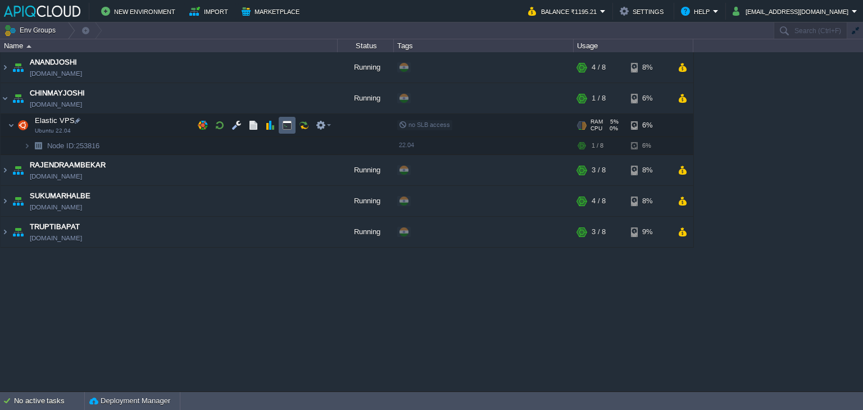
click at [284, 124] on button "button" at bounding box center [287, 125] width 10 height 10
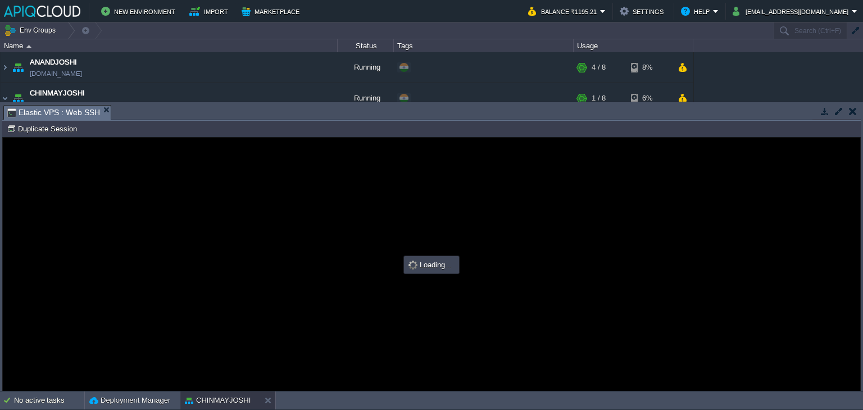
type input "#000000"
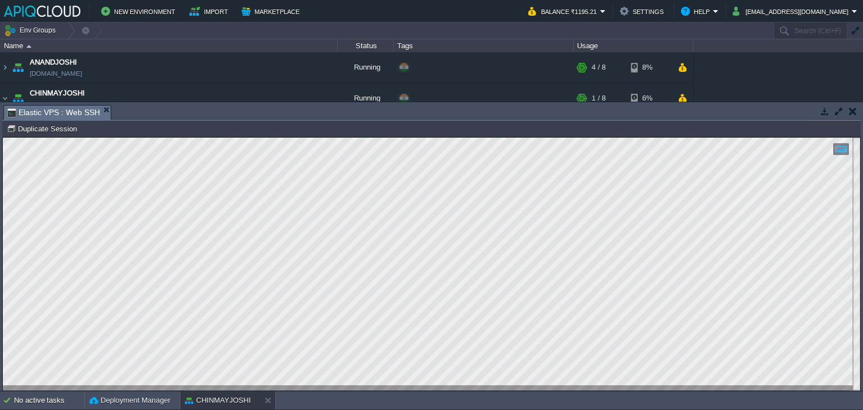
click at [3, 138] on html "Copy: Ctrl + Shift + C Paste: Ctrl + V Settings: Ctrl + Shift + Alt 0" at bounding box center [432, 138] width 858 height 0
click at [850, 110] on button "button" at bounding box center [853, 111] width 8 height 10
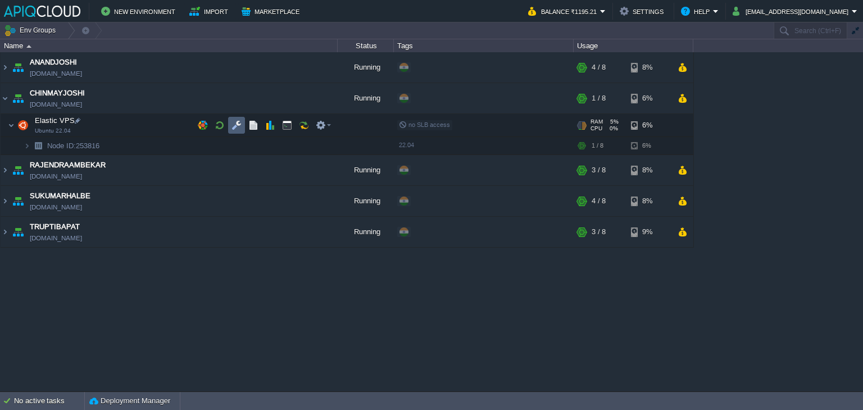
click at [237, 121] on button "button" at bounding box center [237, 125] width 10 height 10
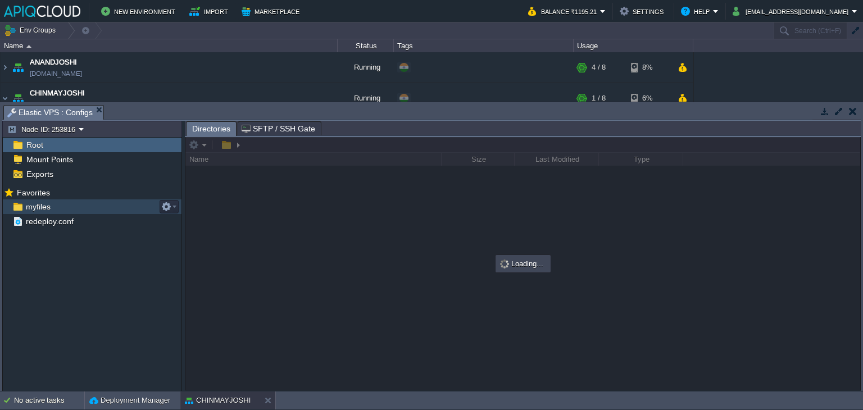
click at [30, 202] on span "myfiles" at bounding box center [38, 207] width 29 height 10
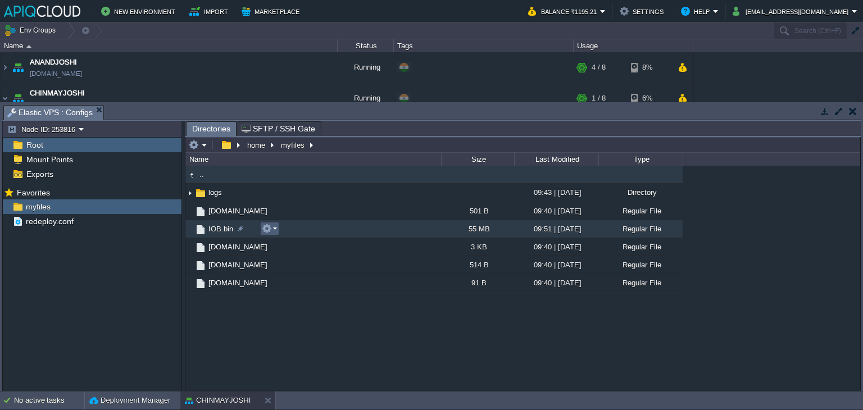
click at [275, 224] on td at bounding box center [269, 228] width 19 height 13
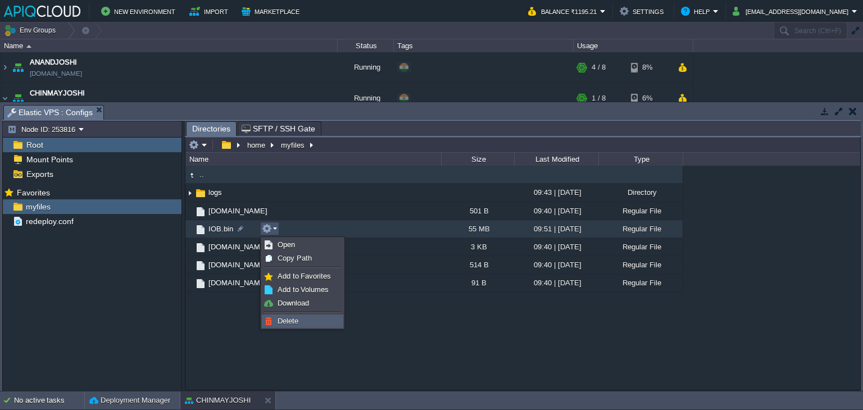
click at [296, 320] on span "Delete" at bounding box center [288, 321] width 21 height 8
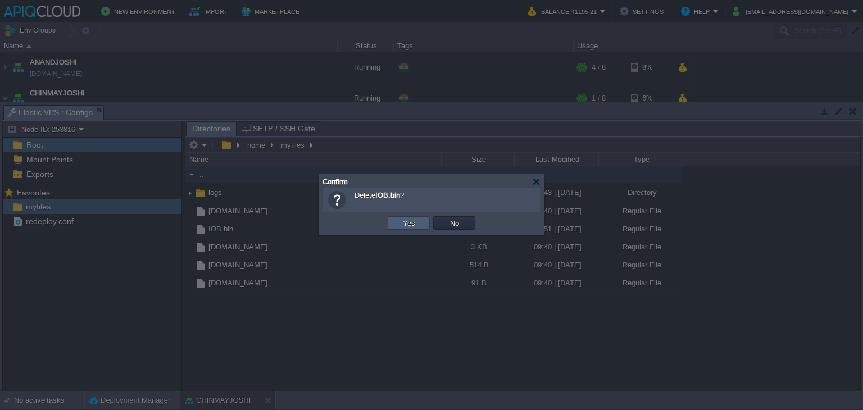
click at [410, 221] on button "Yes" at bounding box center [409, 223] width 19 height 10
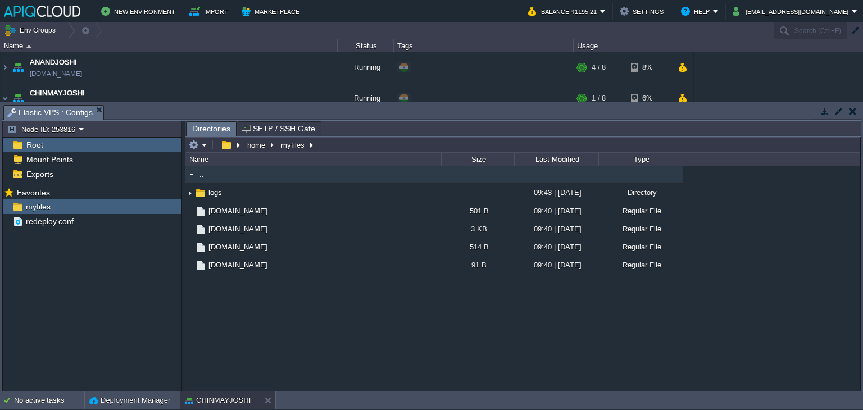
click at [854, 112] on button "button" at bounding box center [853, 111] width 8 height 10
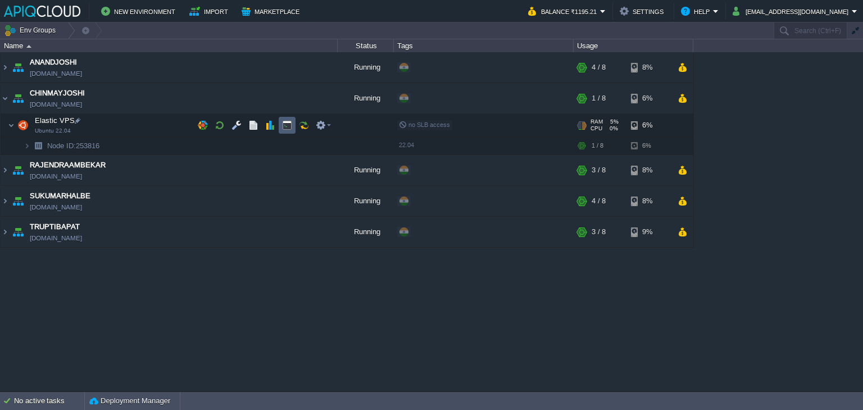
click at [287, 126] on button "button" at bounding box center [287, 125] width 10 height 10
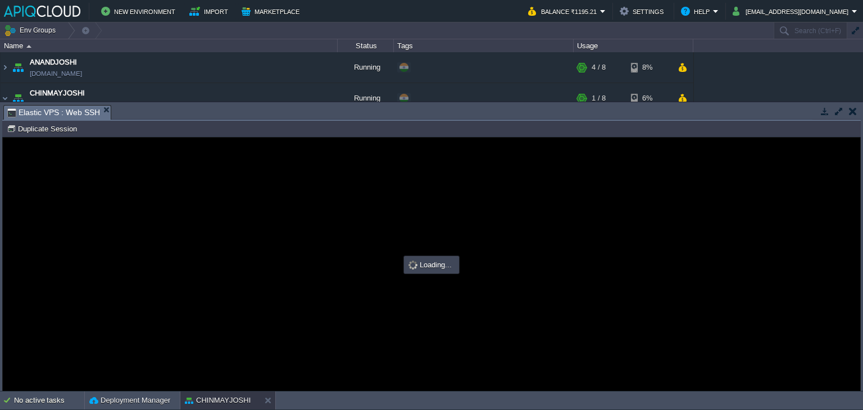
type input "#000000"
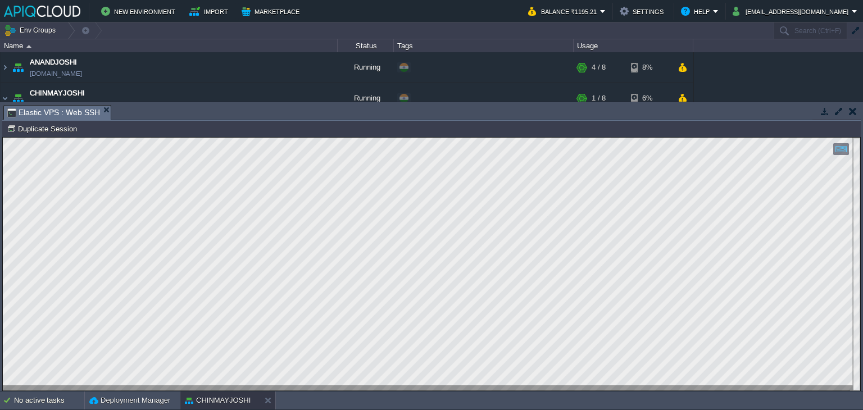
click at [849, 108] on button "button" at bounding box center [853, 111] width 8 height 10
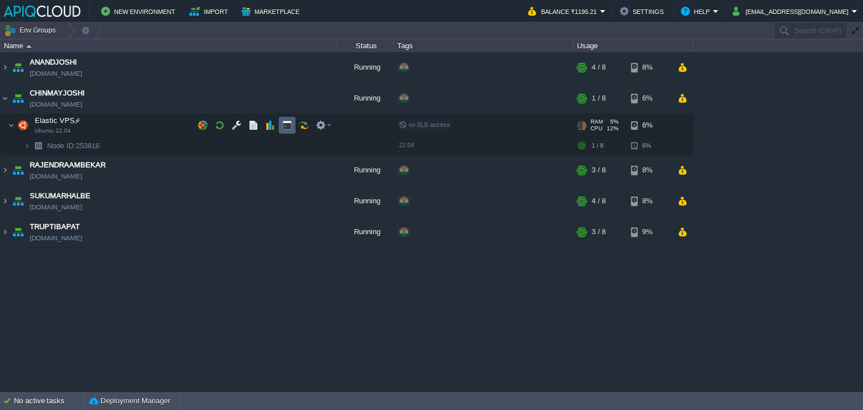
click at [286, 124] on button "button" at bounding box center [287, 125] width 10 height 10
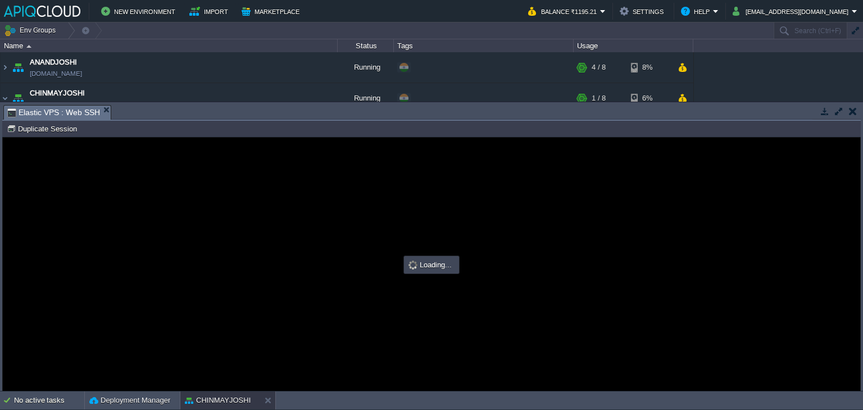
type input "#000000"
